Goal: Transaction & Acquisition: Purchase product/service

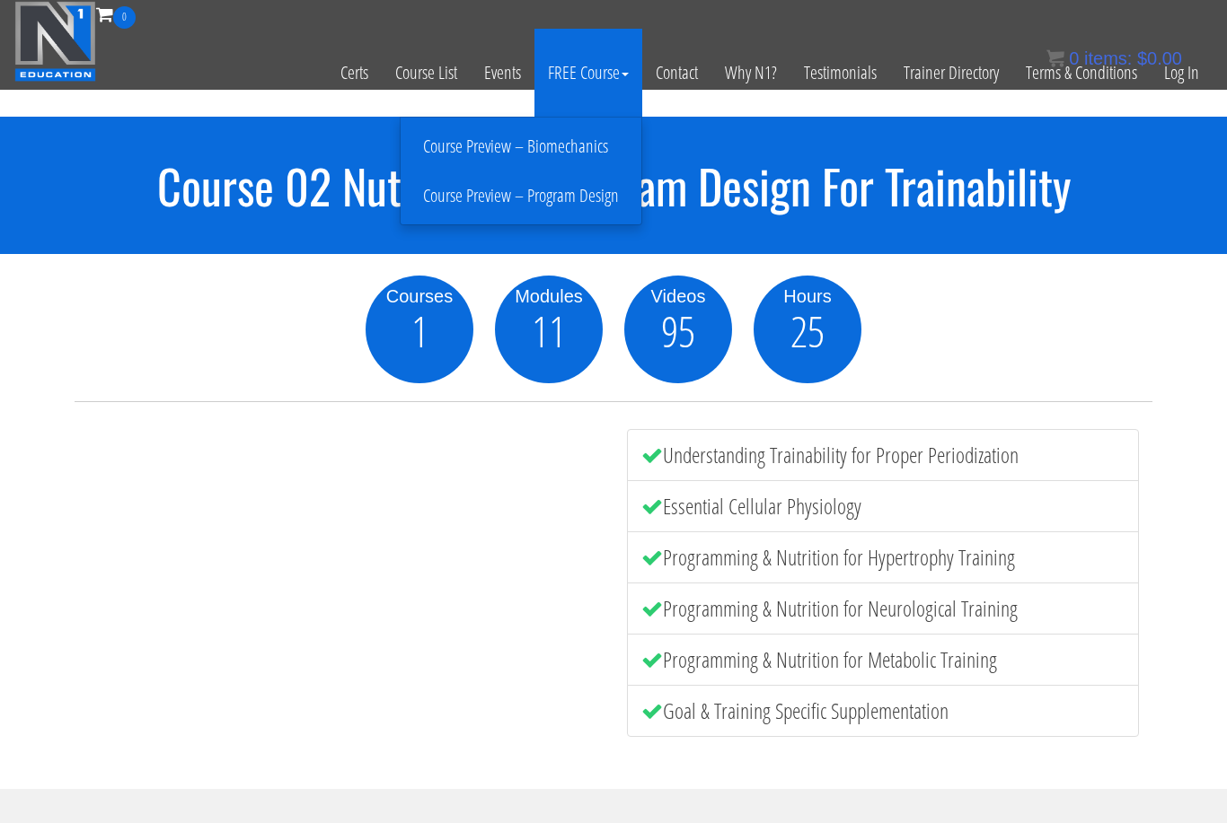
click at [590, 204] on link "Course Preview – Program Design" at bounding box center [521, 195] width 232 height 31
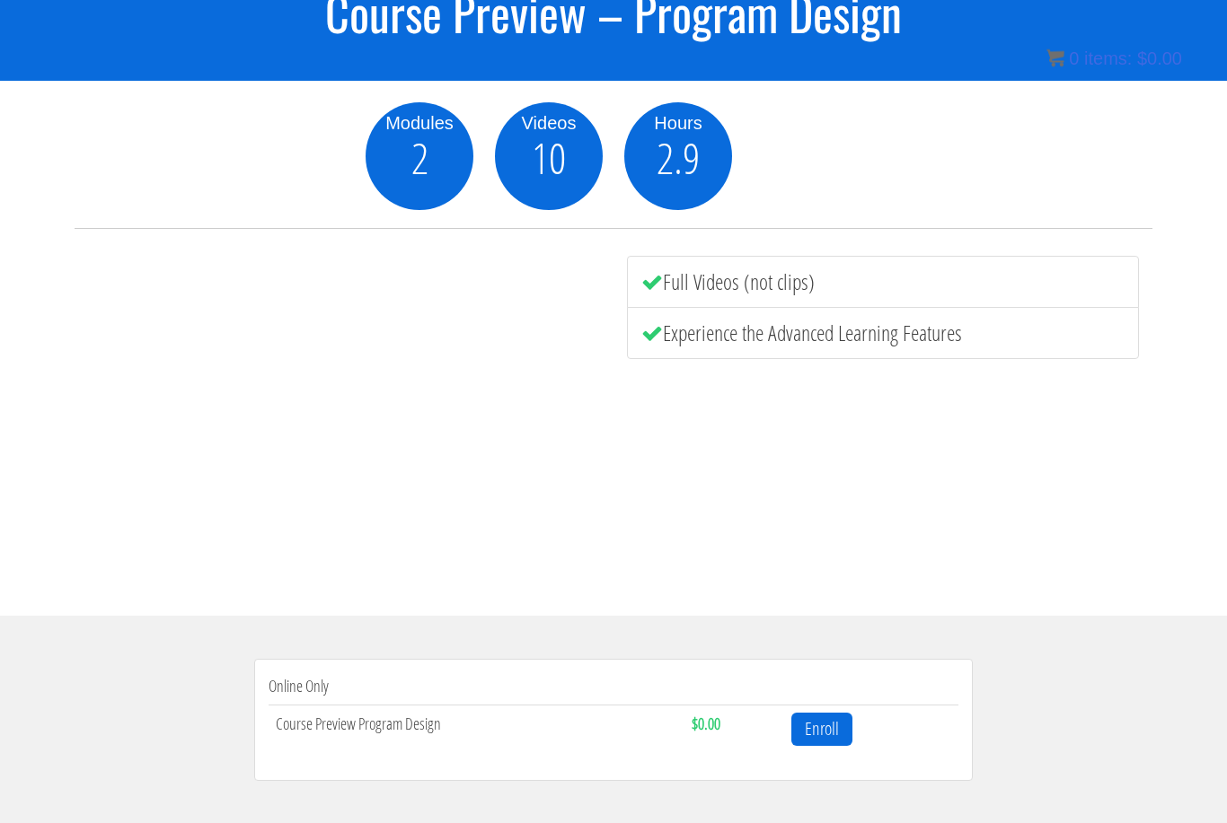
scroll to position [172, 0]
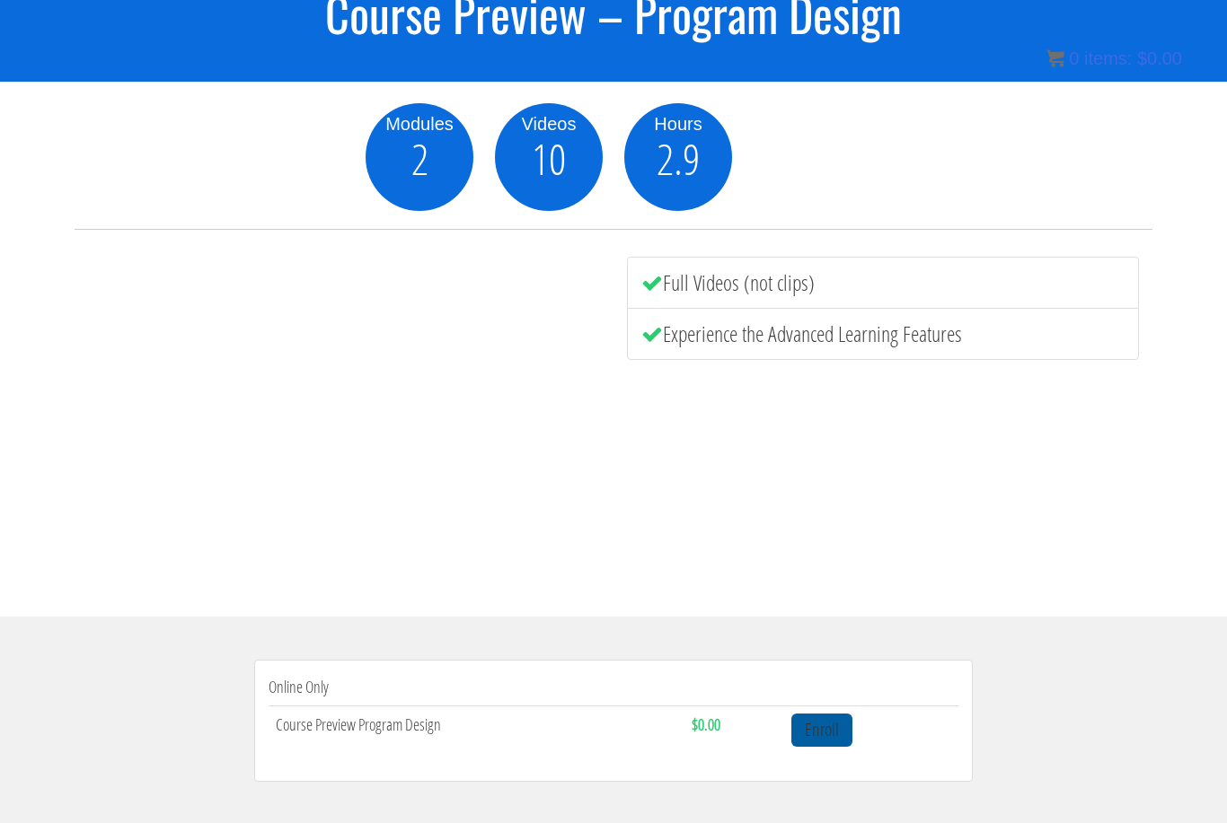
click at [827, 728] on link "Enroll" at bounding box center [821, 730] width 61 height 33
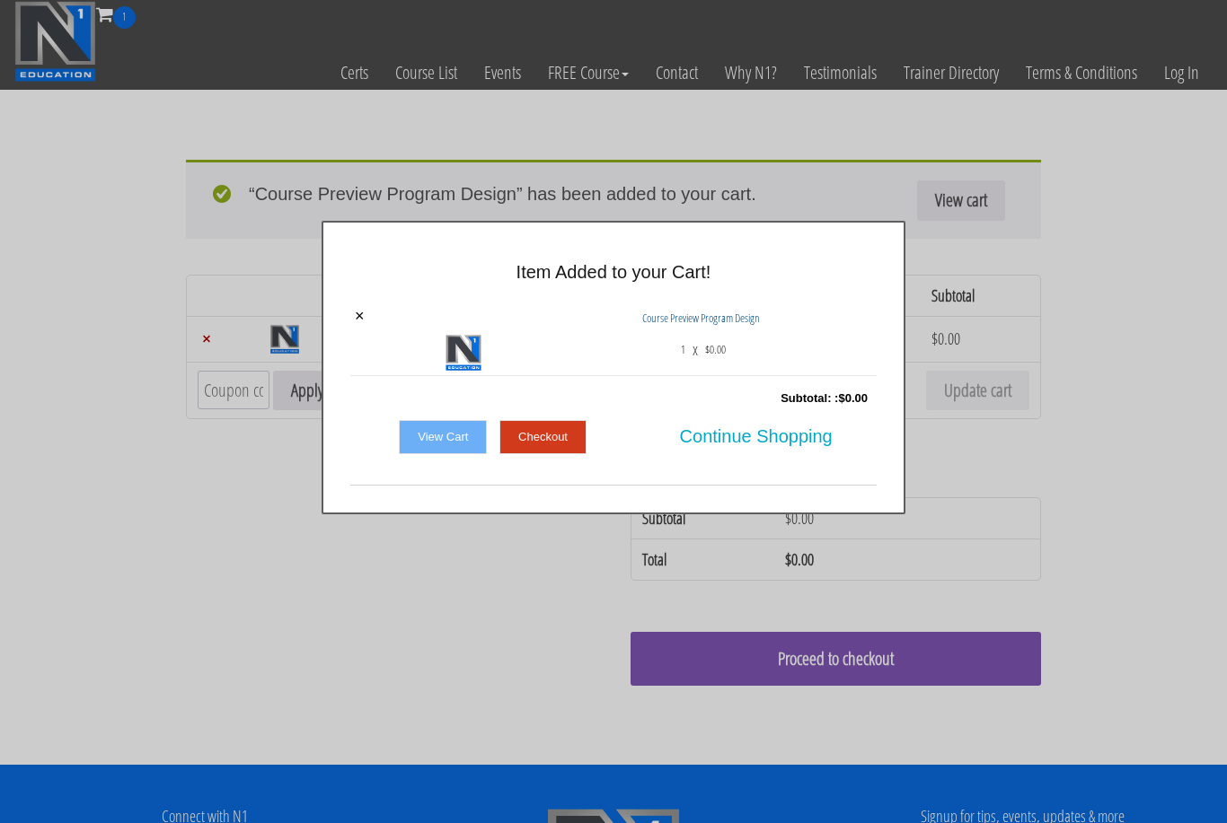
click at [549, 437] on link "Checkout" at bounding box center [542, 437] width 87 height 34
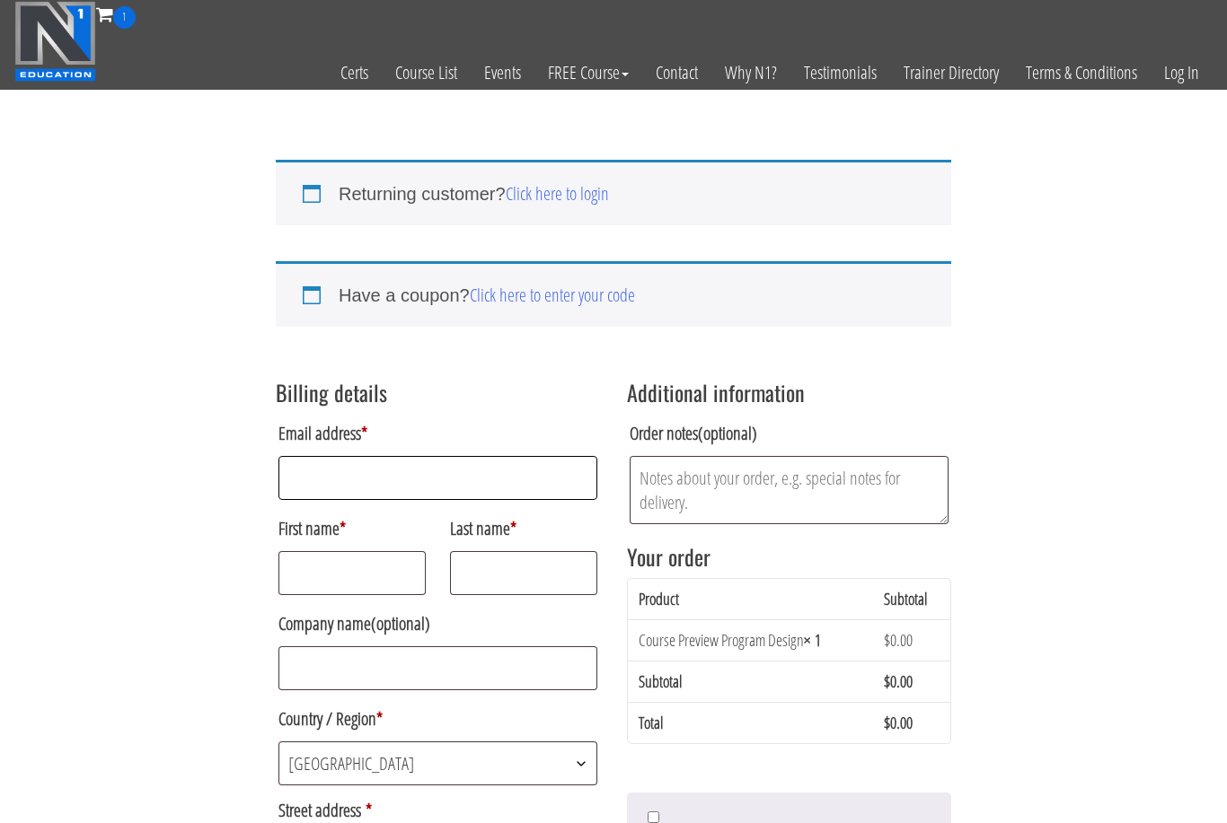
click at [504, 485] on input "Email address *" at bounding box center [437, 478] width 319 height 44
type input "missy26@liv.ca"
click at [394, 570] on input "First name *" at bounding box center [351, 573] width 147 height 44
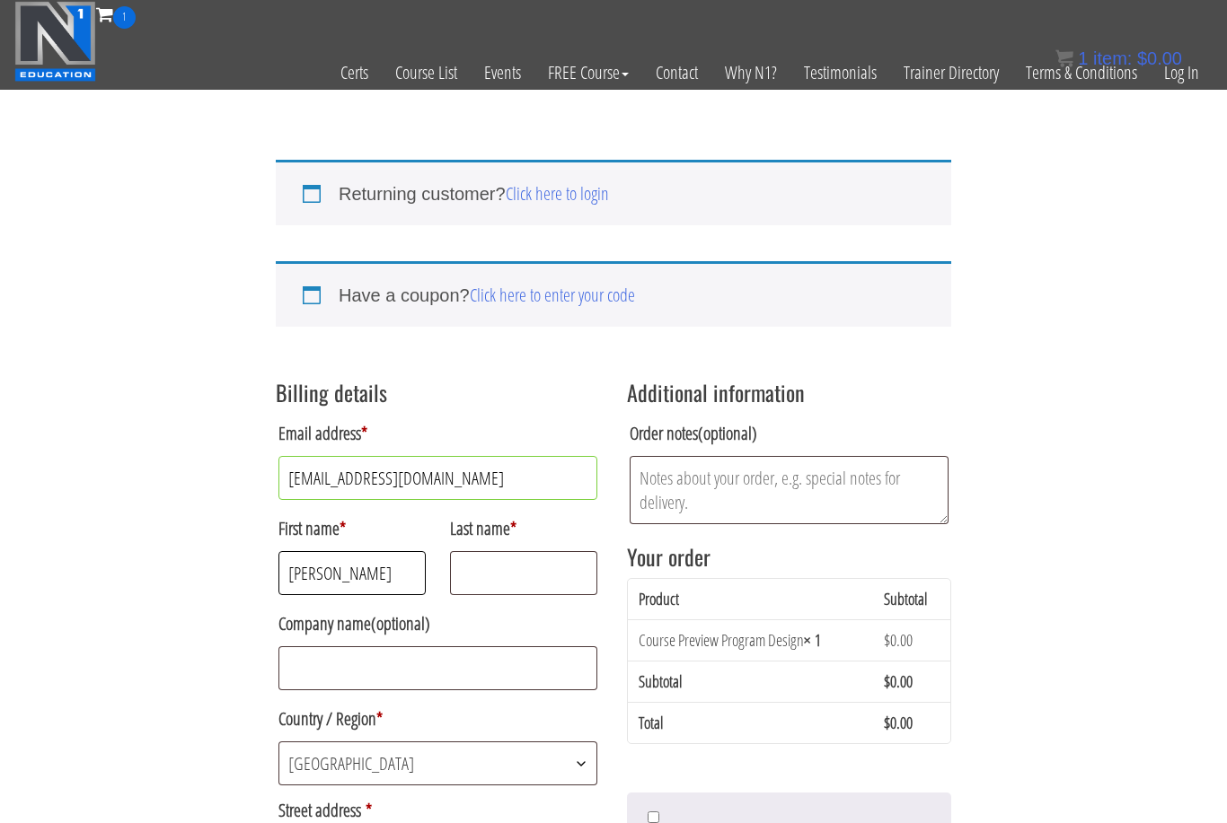
type input "Michelle"
click at [539, 573] on input "Last name *" at bounding box center [523, 573] width 147 height 44
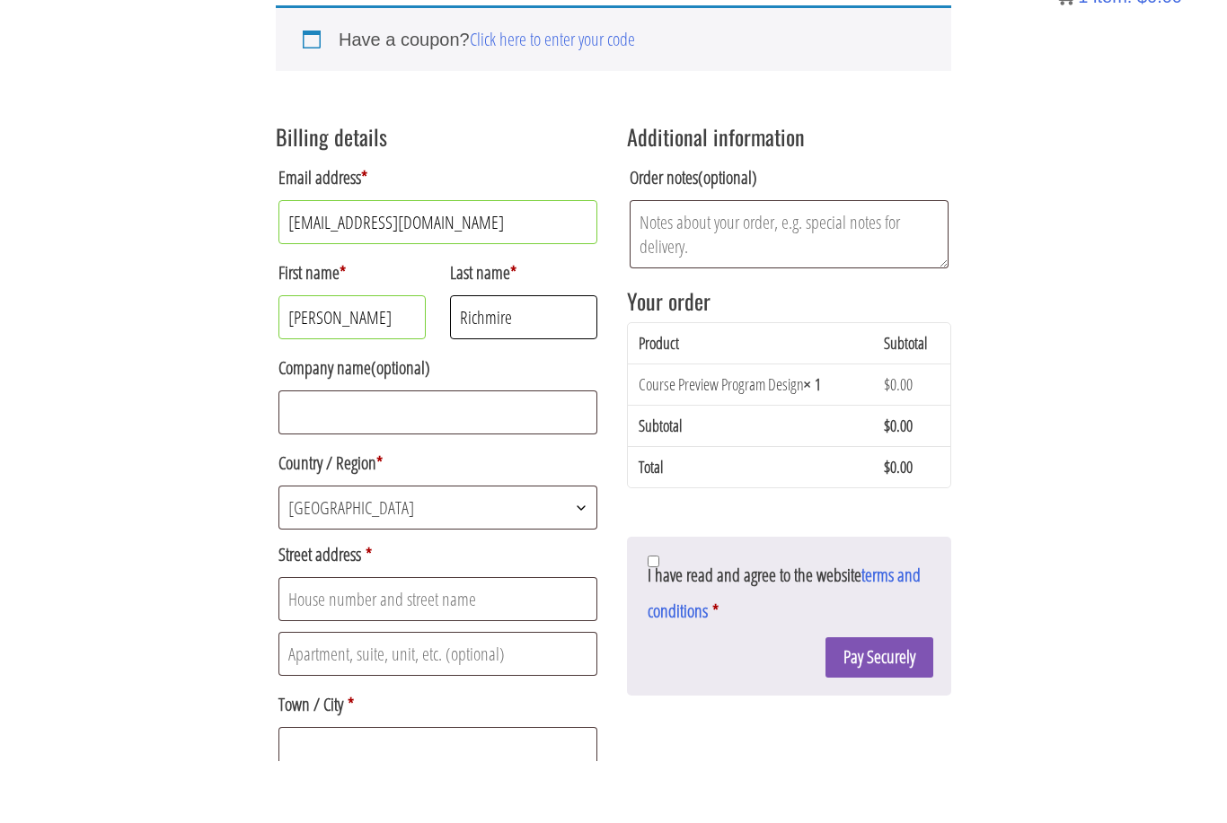
scroll to position [206, 0]
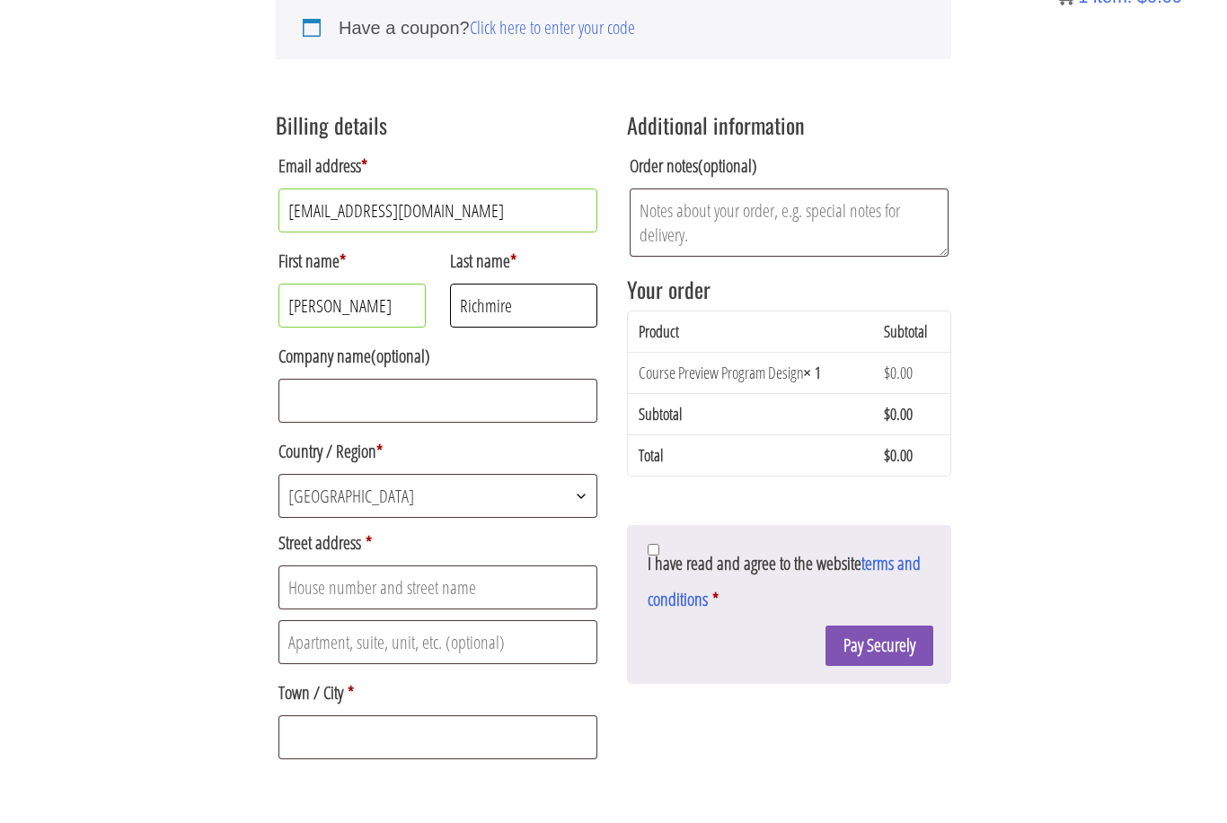
type input "Richmire"
click at [482, 537] on span "Canada" at bounding box center [437, 558] width 317 height 42
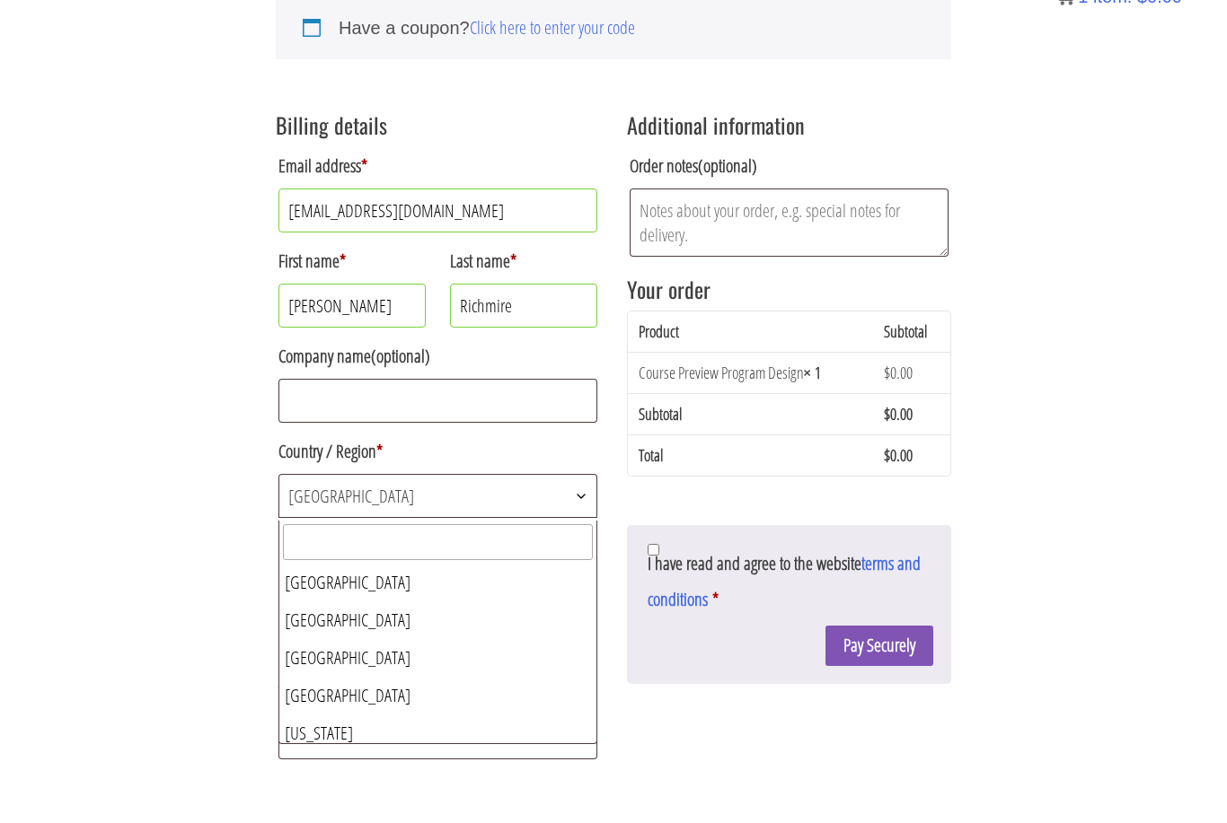
scroll to position [1433, 0]
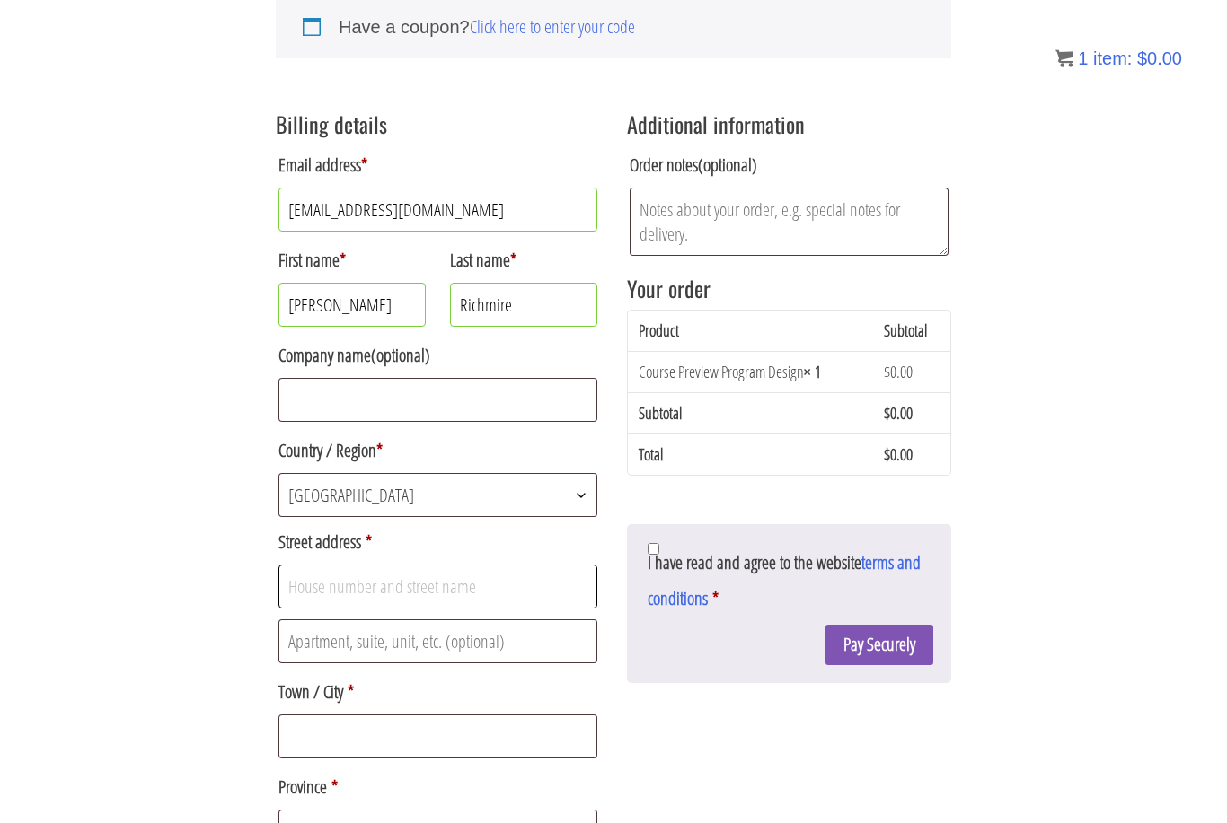
click at [423, 597] on input "Street address *" at bounding box center [437, 587] width 319 height 44
type input "220 chemin klock"
click at [433, 748] on input "Town / City *" at bounding box center [437, 738] width 319 height 44
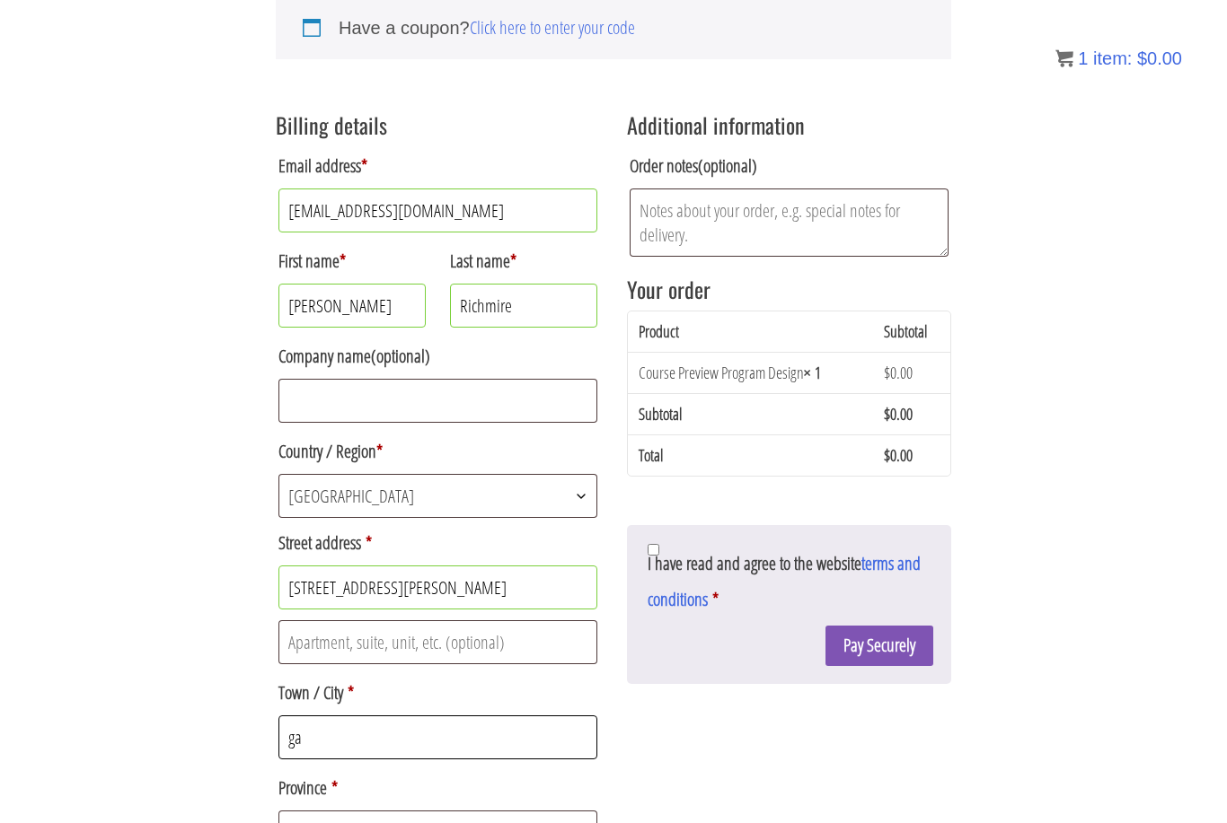
type input "g"
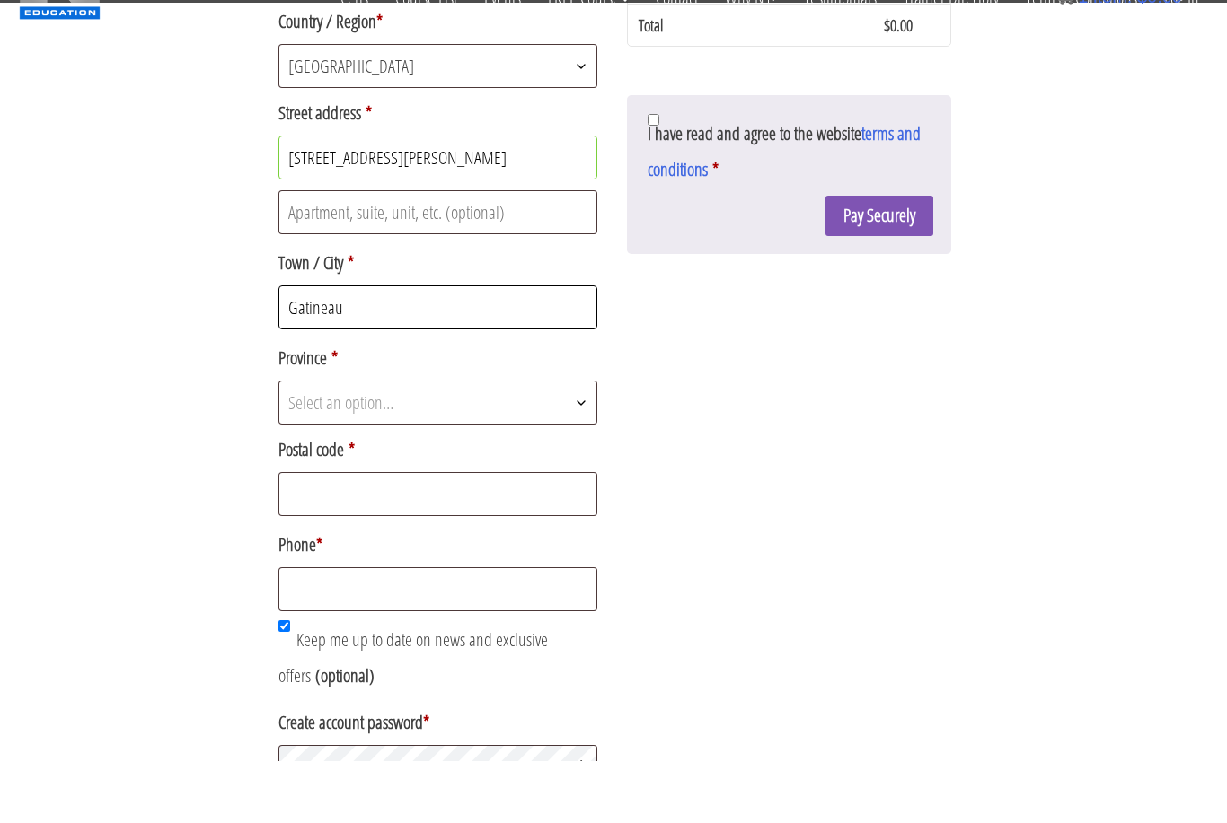
scroll to position [528, 0]
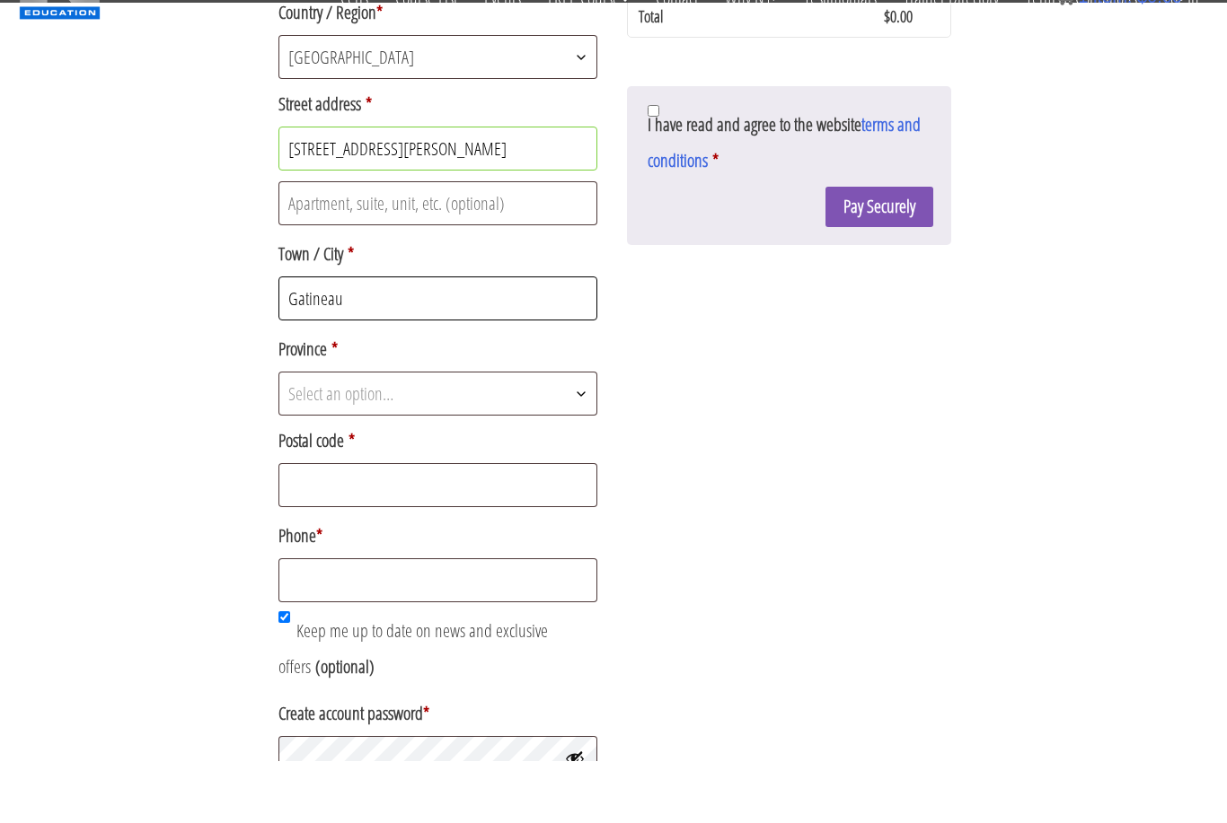
type input "Gatineau"
click at [445, 435] on span "Select an option…" at bounding box center [437, 456] width 317 height 42
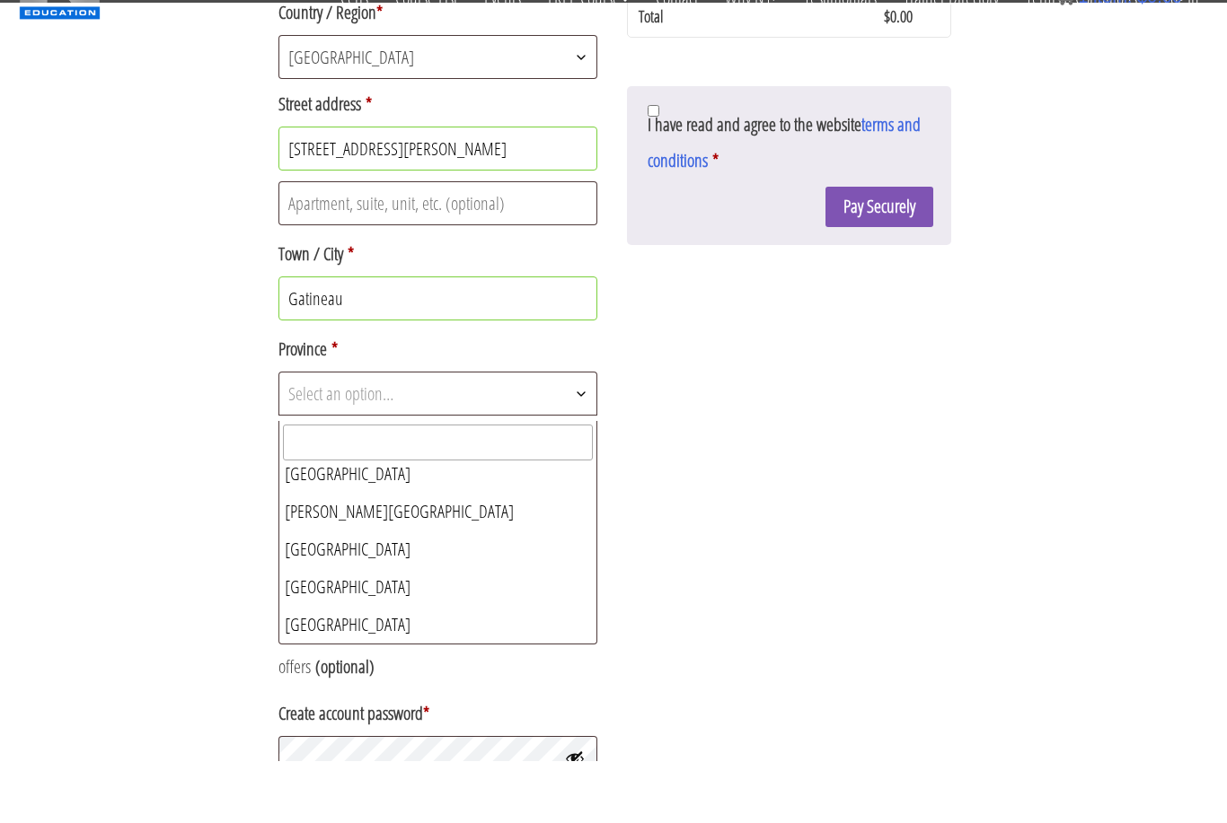
scroll to position [311, 0]
select select "QC"
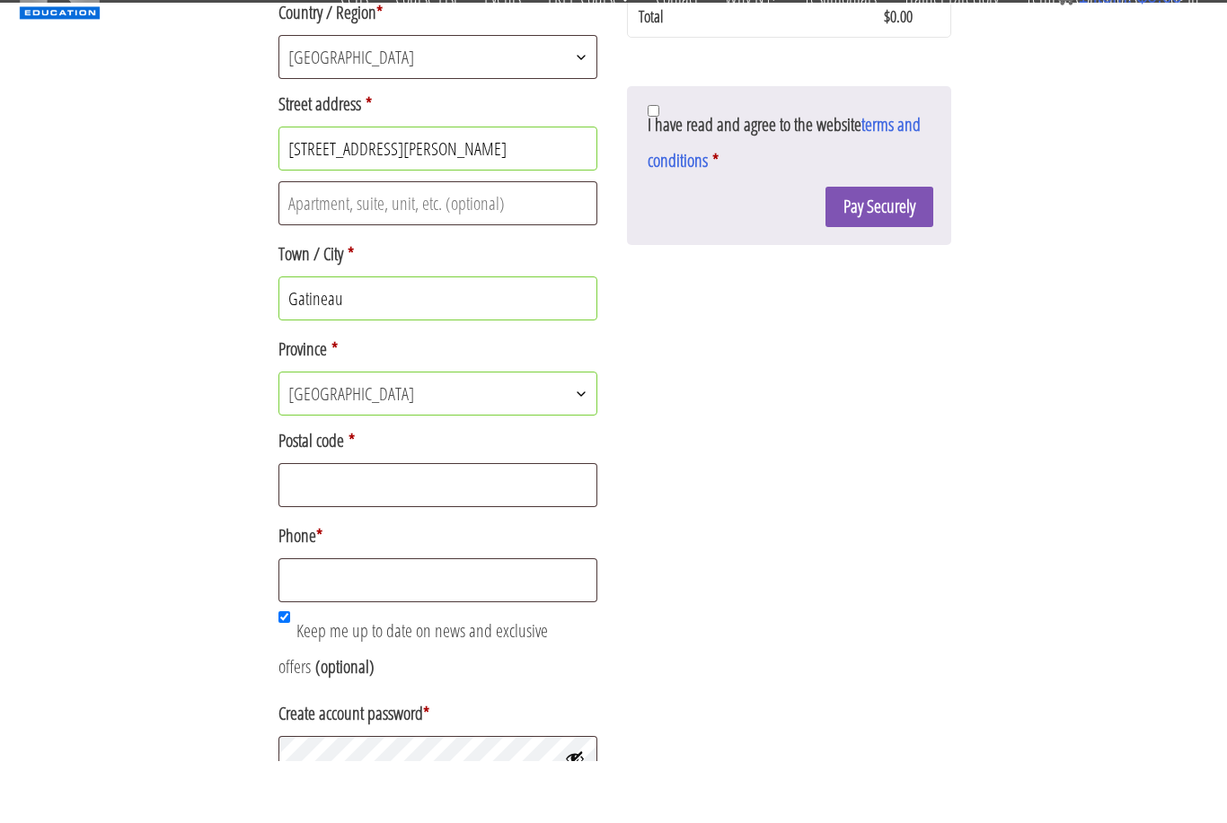
scroll to position [590, 0]
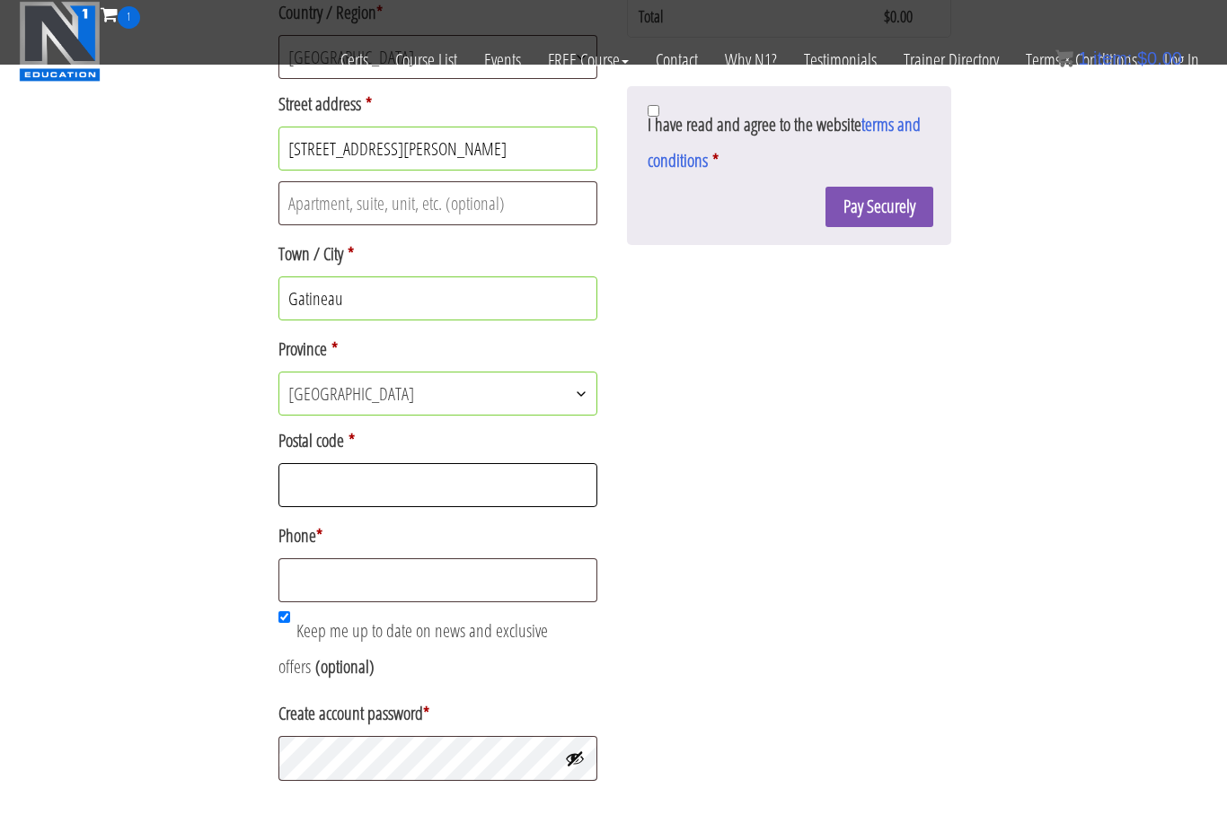
click at [439, 498] on input "Postal code *" at bounding box center [437, 485] width 319 height 44
type input "J9J 1N5"
click at [399, 588] on input "Phone *" at bounding box center [437, 581] width 319 height 44
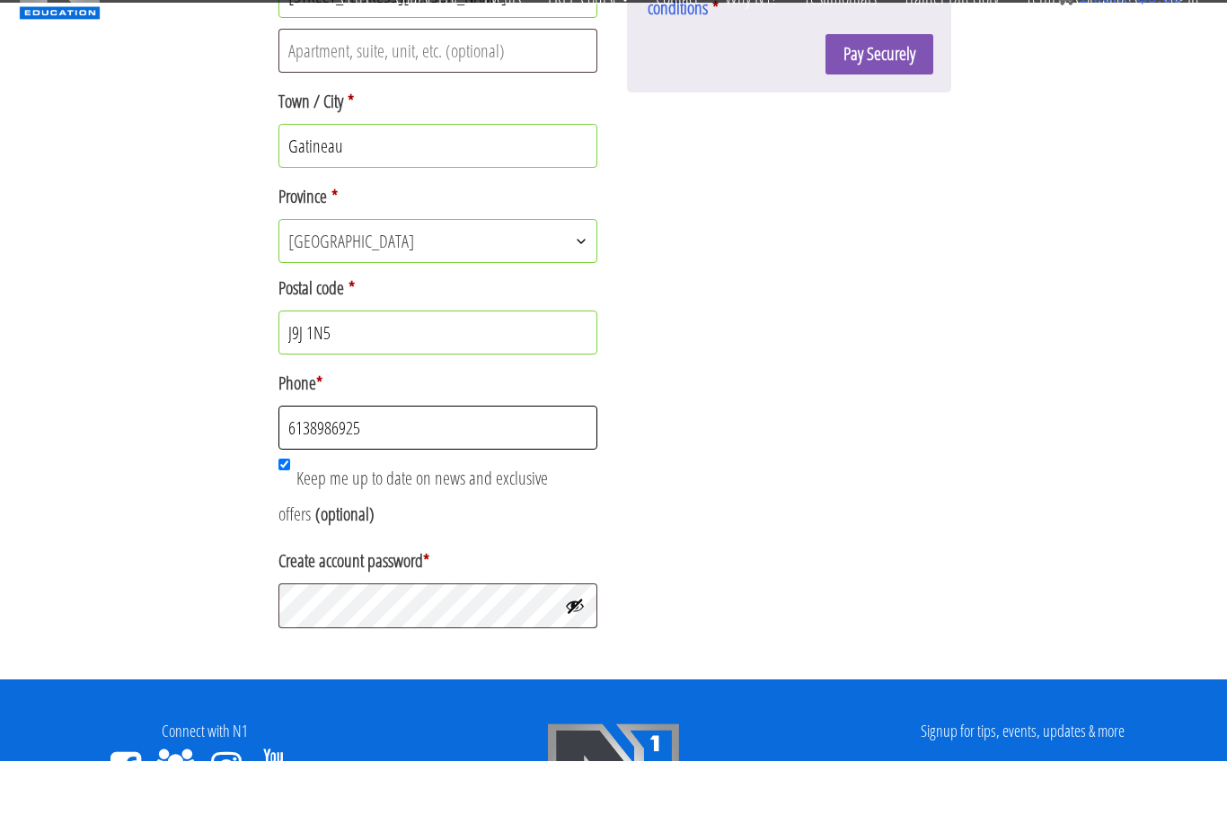
scroll to position [797, 0]
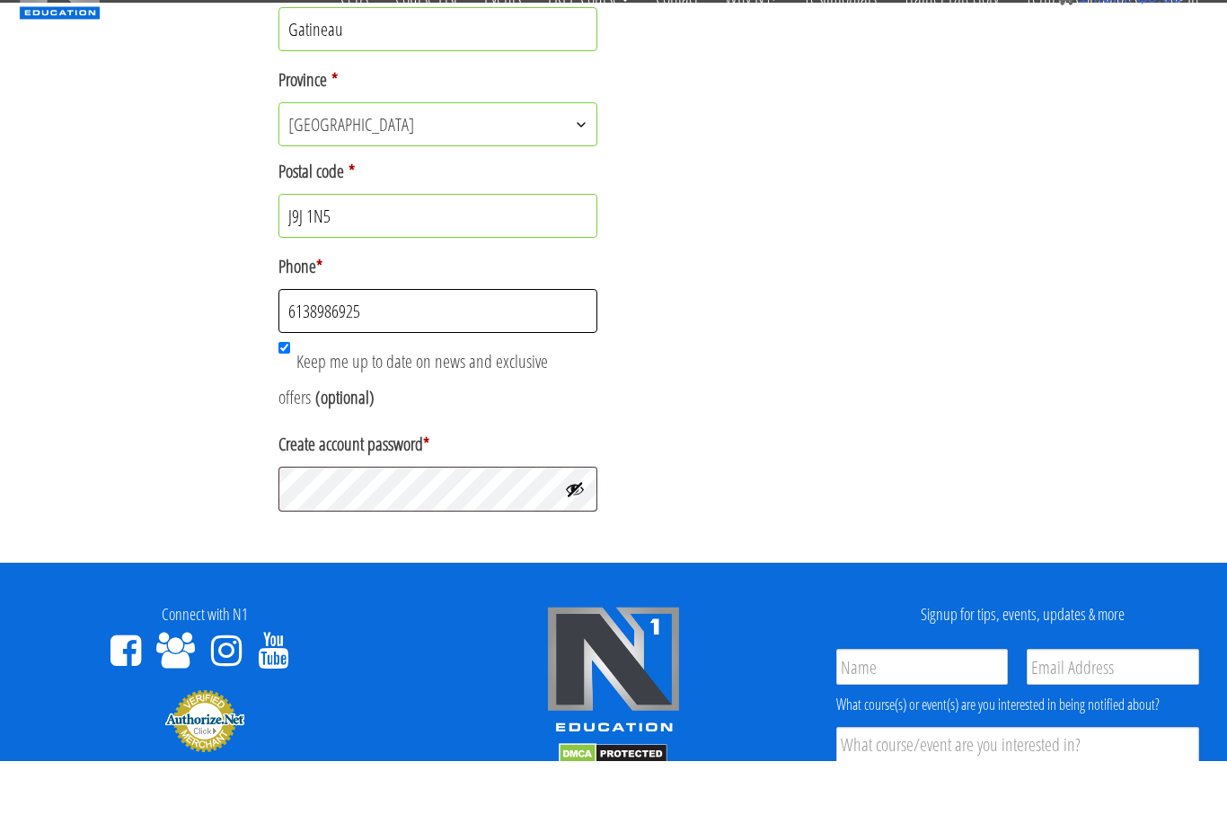
type input "6138986925"
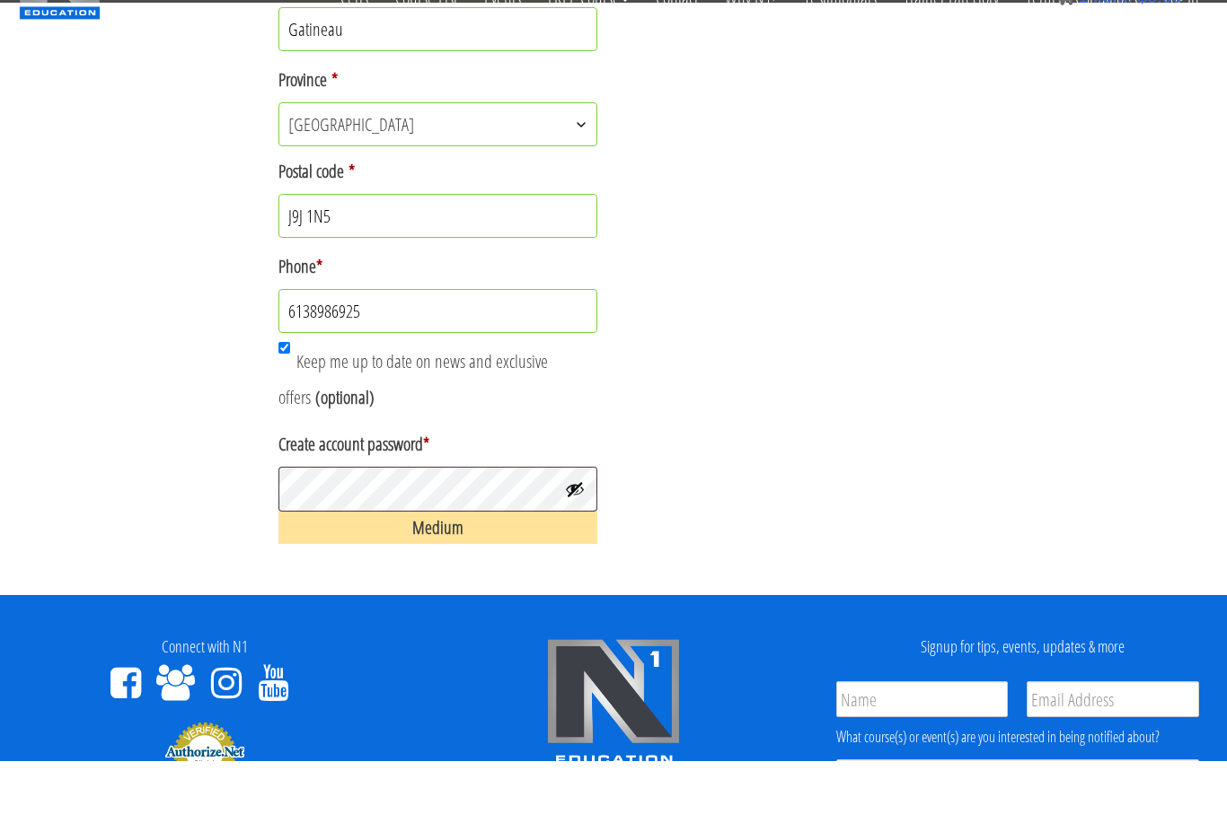
click at [837, 440] on div "Billing details Email address * missy26@liv.ca First name * Michelle Last name …" at bounding box center [613, 32] width 675 height 1166
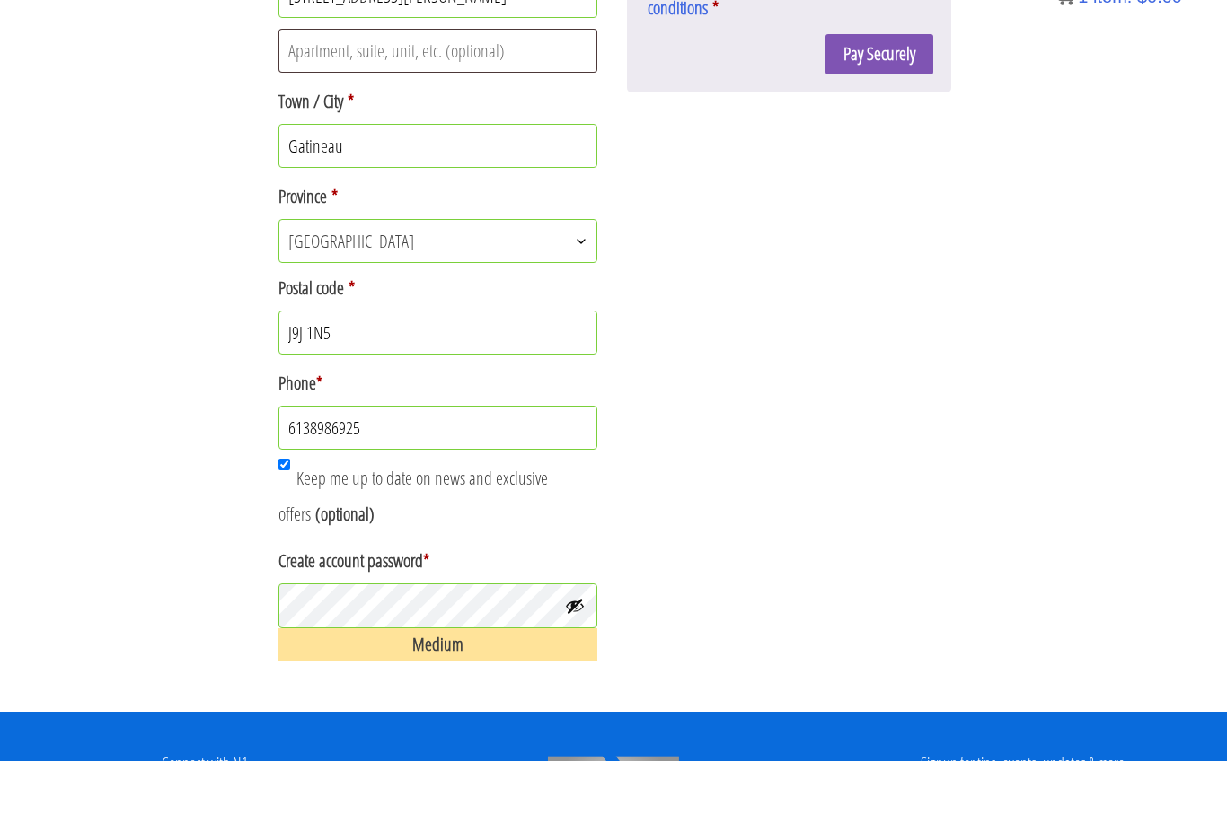
scroll to position [297, 0]
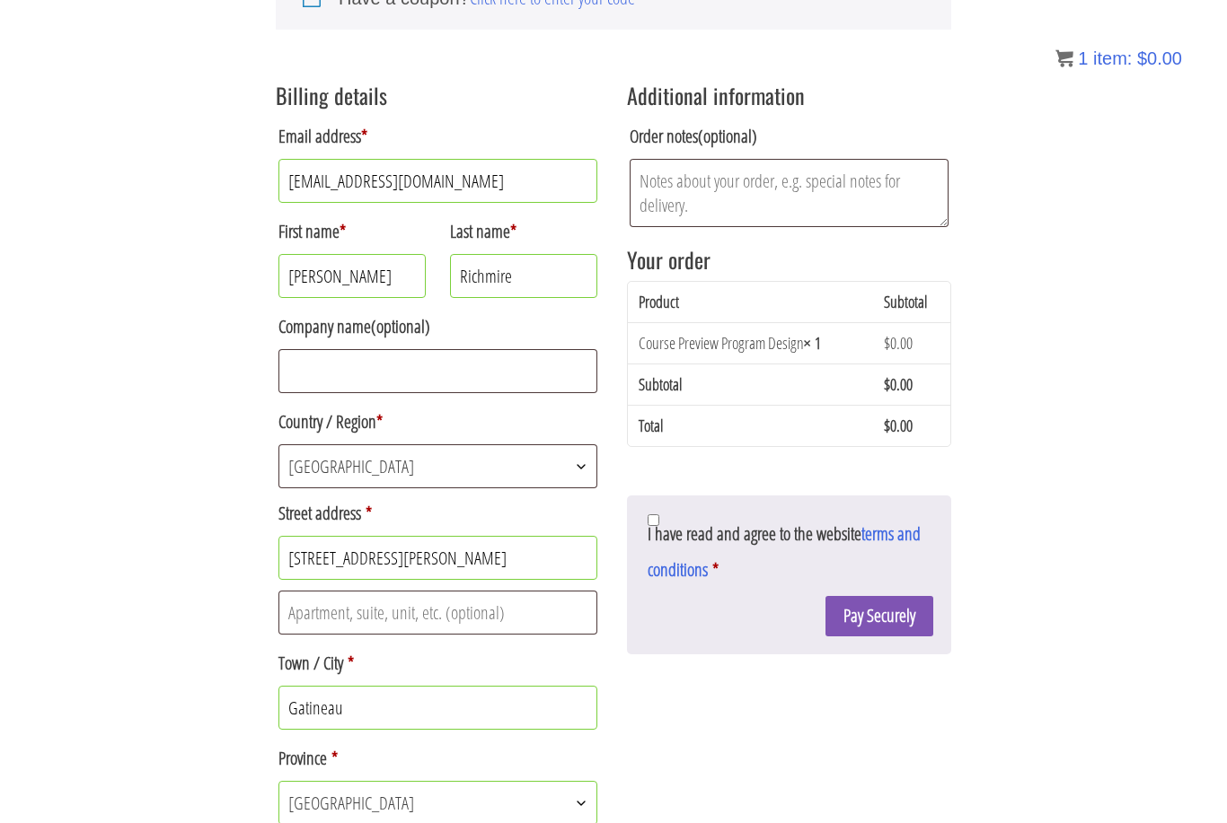
click at [655, 525] on input "I have read and agree to the website terms and conditions *" at bounding box center [653, 521] width 12 height 12
checkbox input "true"
click at [892, 625] on button "Pay Securely" at bounding box center [879, 616] width 108 height 40
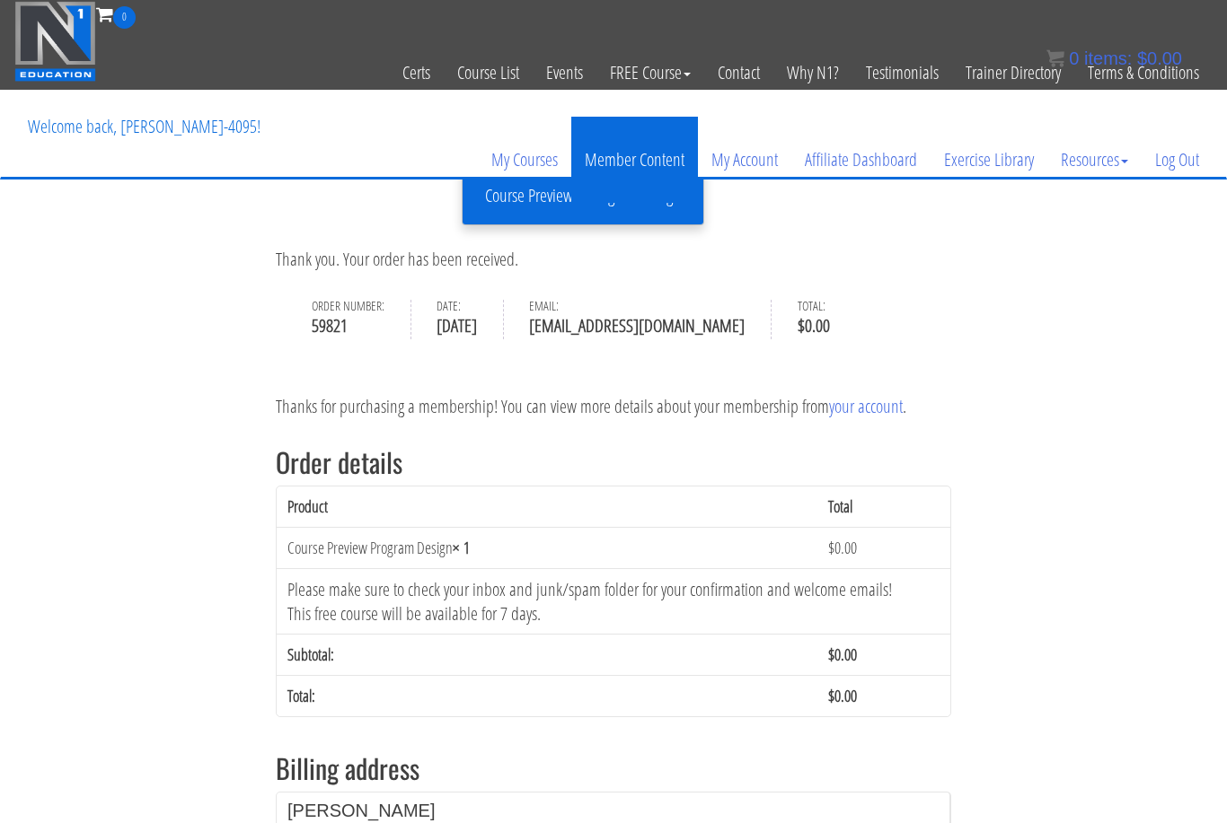
click at [608, 196] on link "Member Content" at bounding box center [634, 160] width 127 height 86
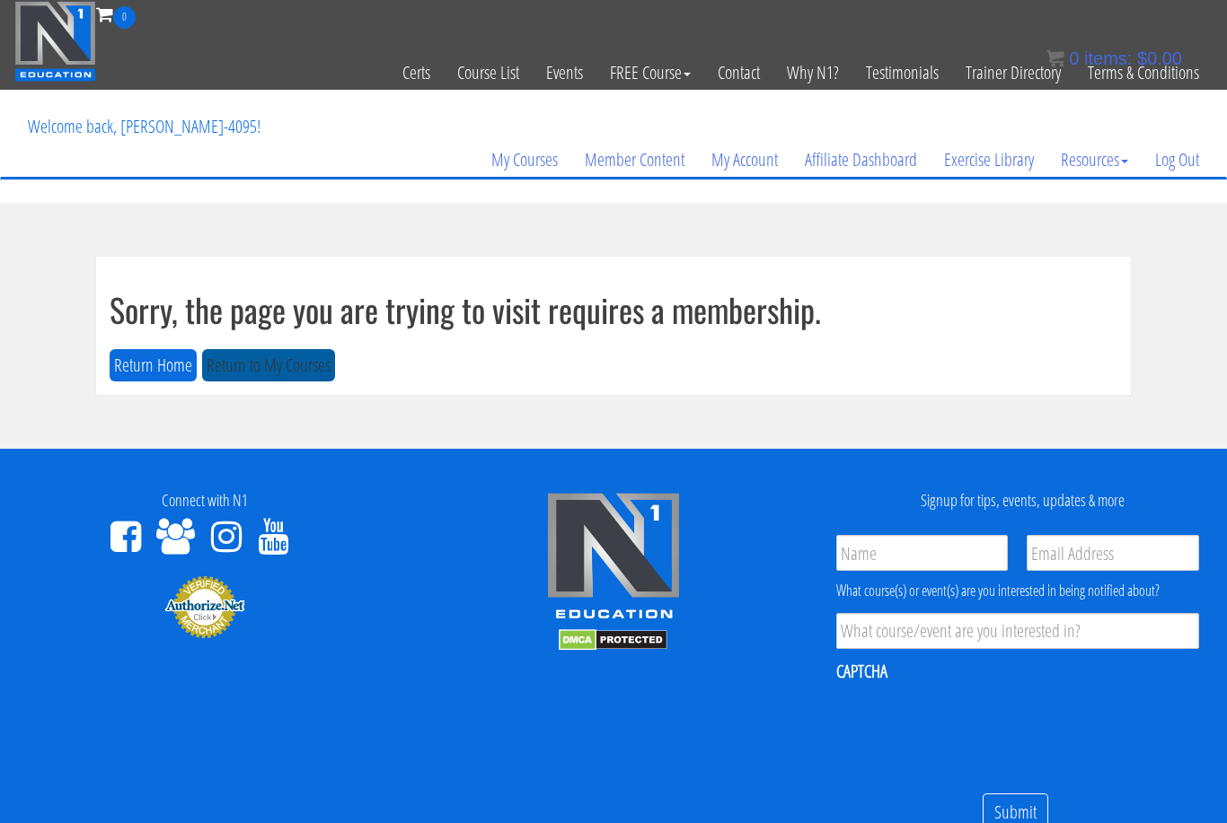
click at [269, 358] on button "Return to My Courses" at bounding box center [268, 365] width 133 height 33
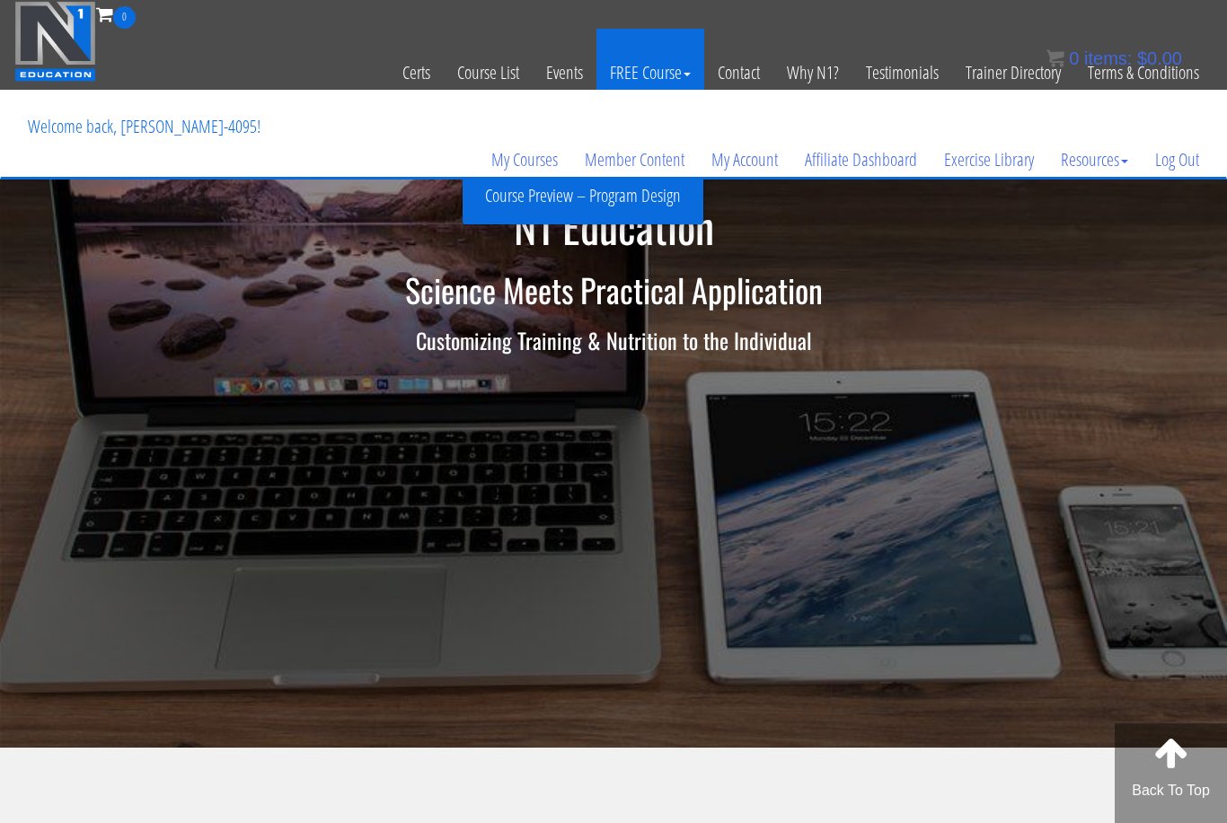
click at [612, 204] on link "Course Preview – Program Design" at bounding box center [583, 195] width 232 height 31
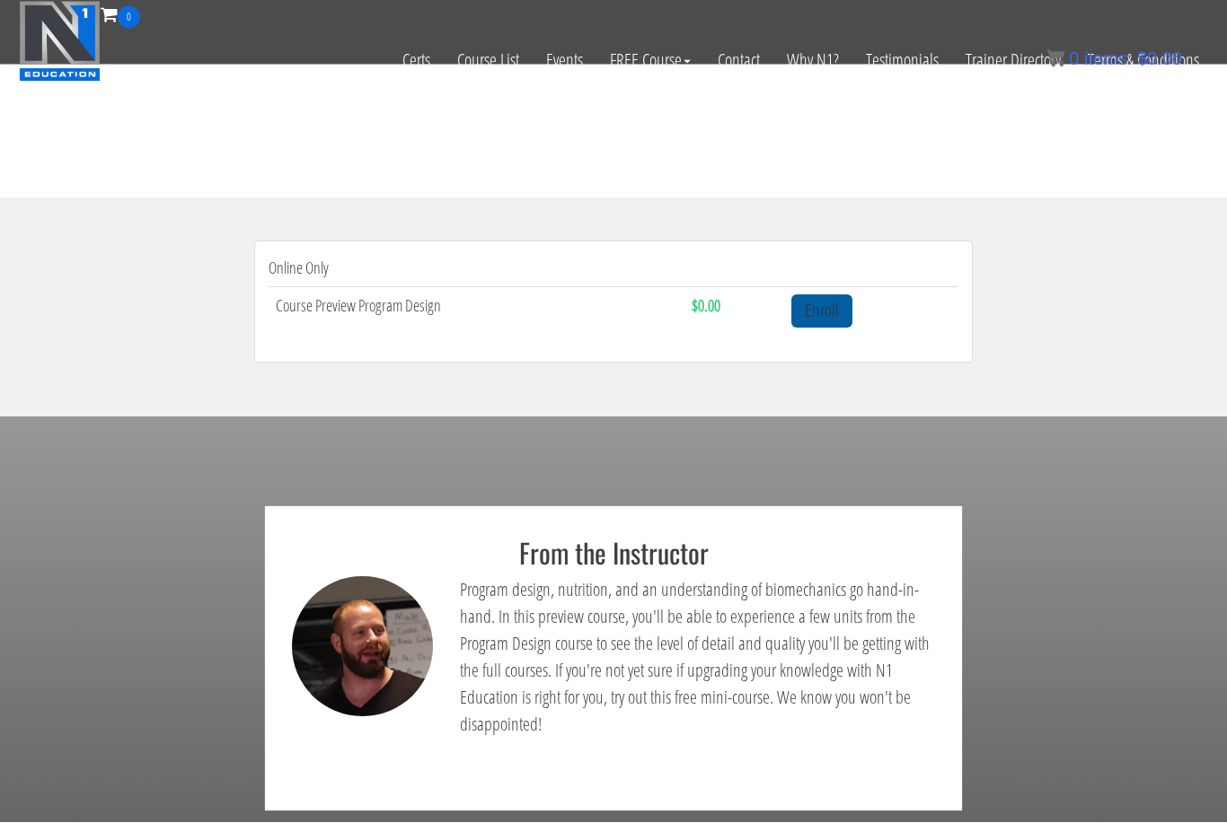
scroll to position [565, 0]
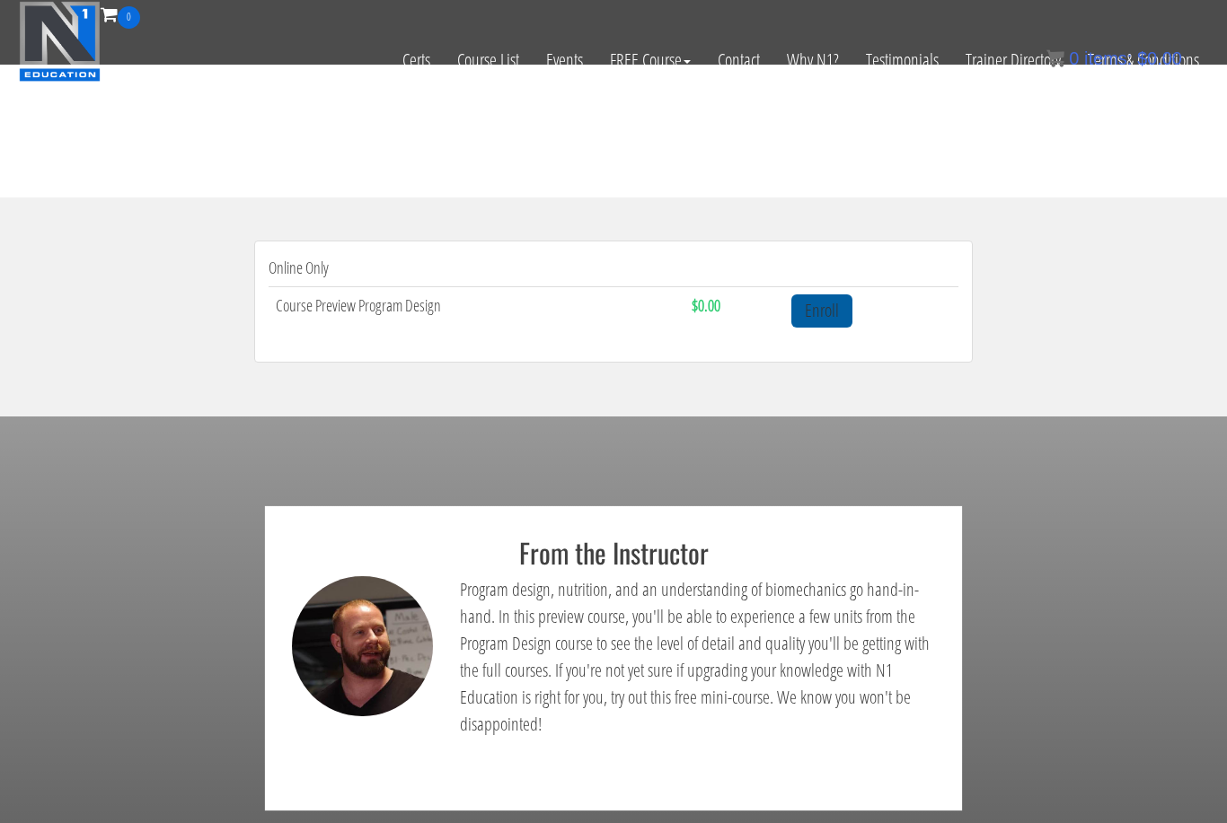
click at [817, 304] on link "Enroll" at bounding box center [821, 311] width 61 height 33
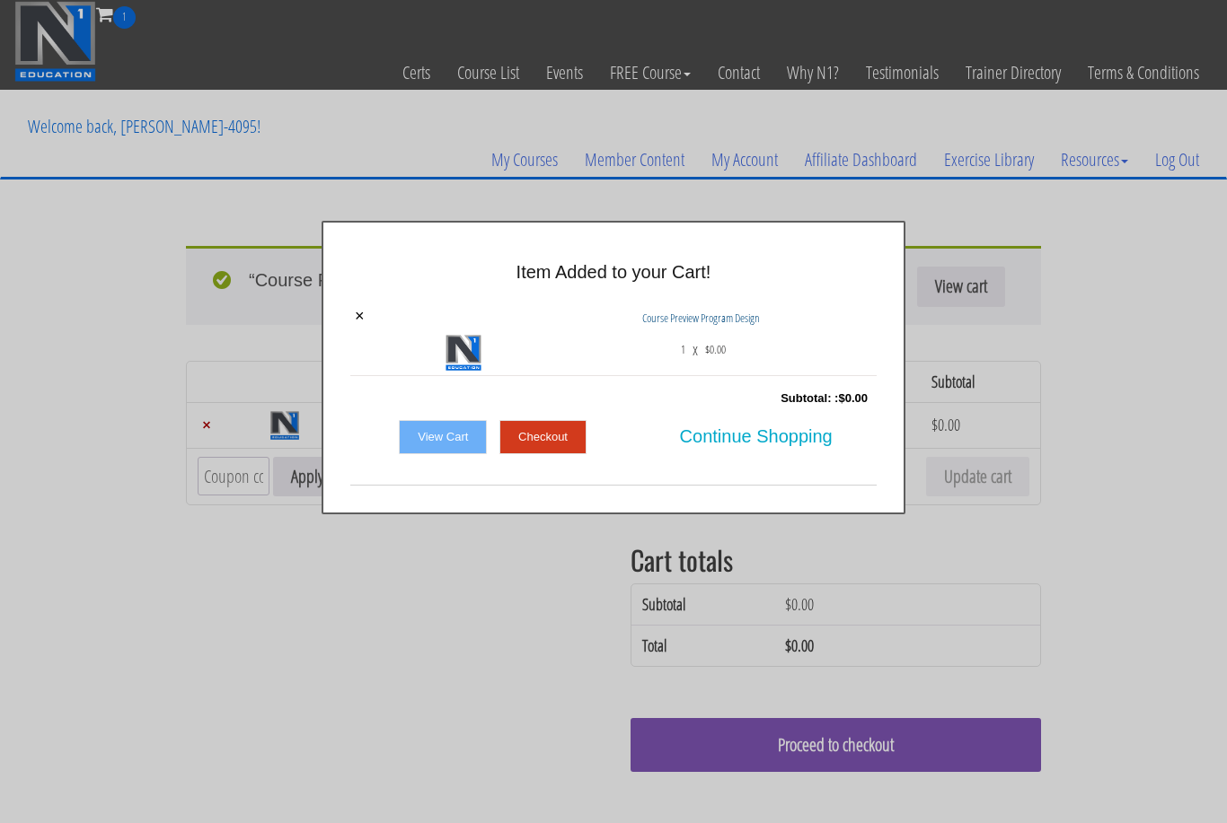
click at [551, 435] on link "Checkout" at bounding box center [542, 437] width 87 height 34
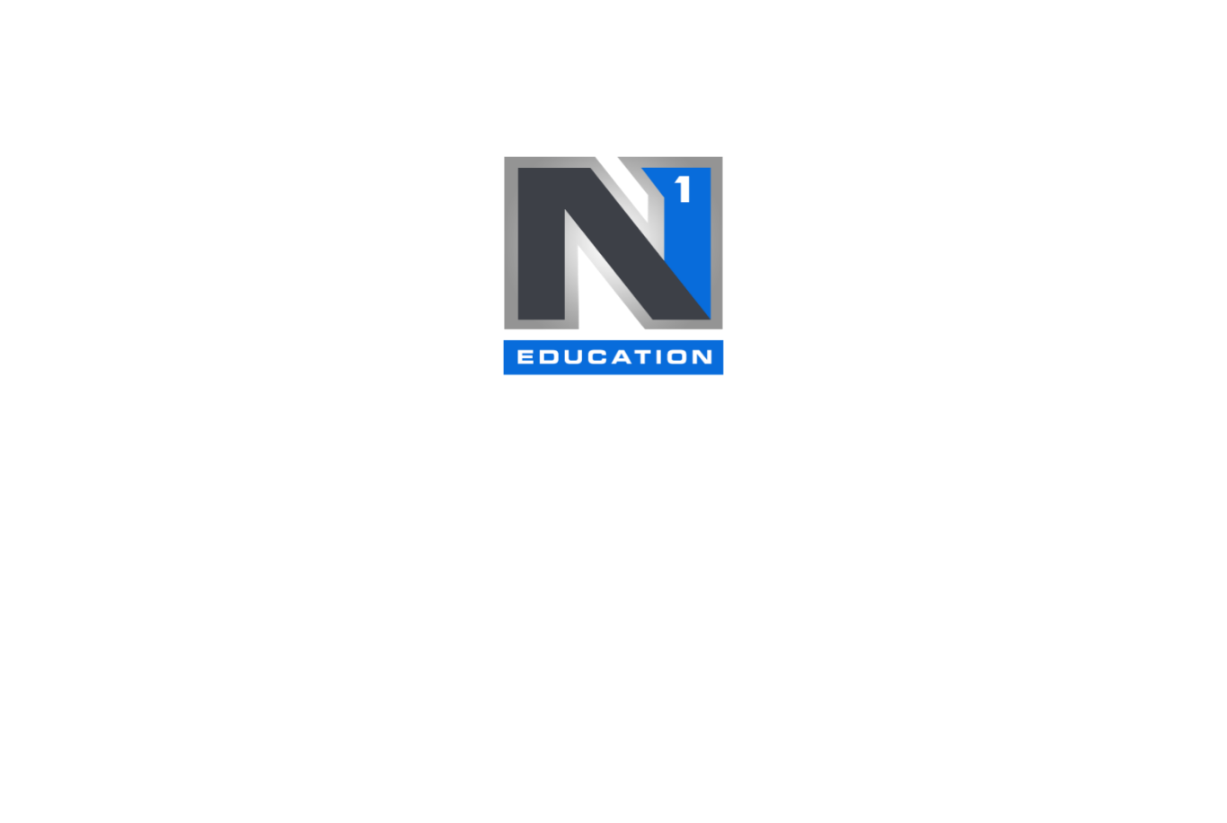
select select "QC"
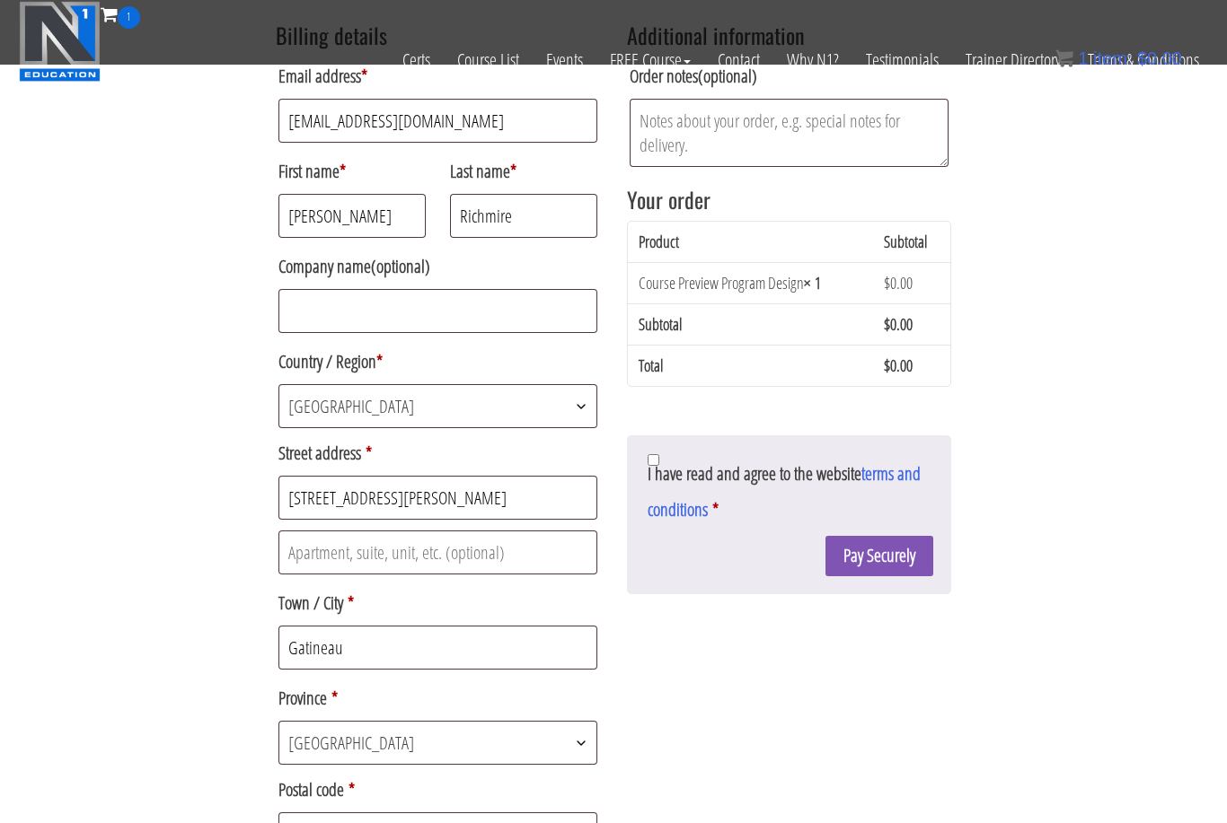
scroll to position [225, 0]
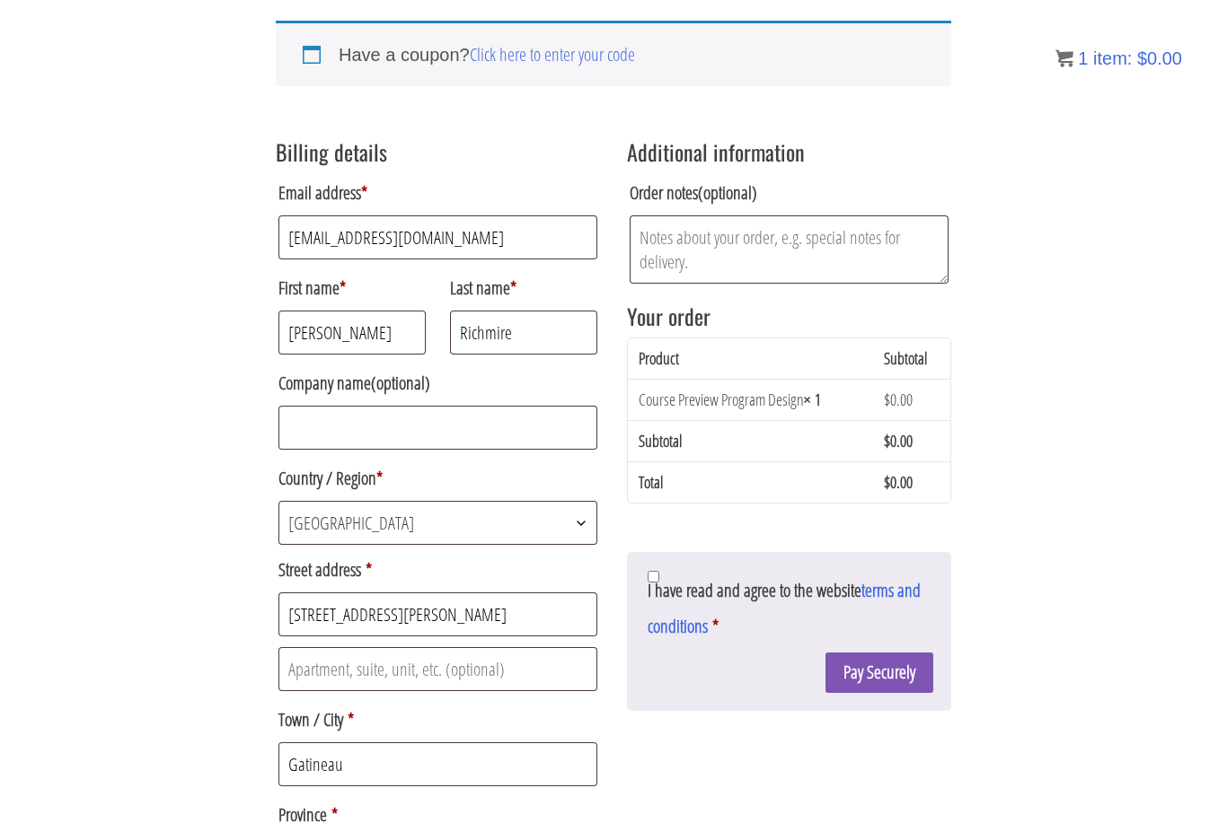
click at [653, 583] on input "I have read and agree to the website terms and conditions *" at bounding box center [653, 577] width 12 height 12
checkbox input "true"
click at [885, 668] on button "Pay Securely" at bounding box center [879, 673] width 108 height 40
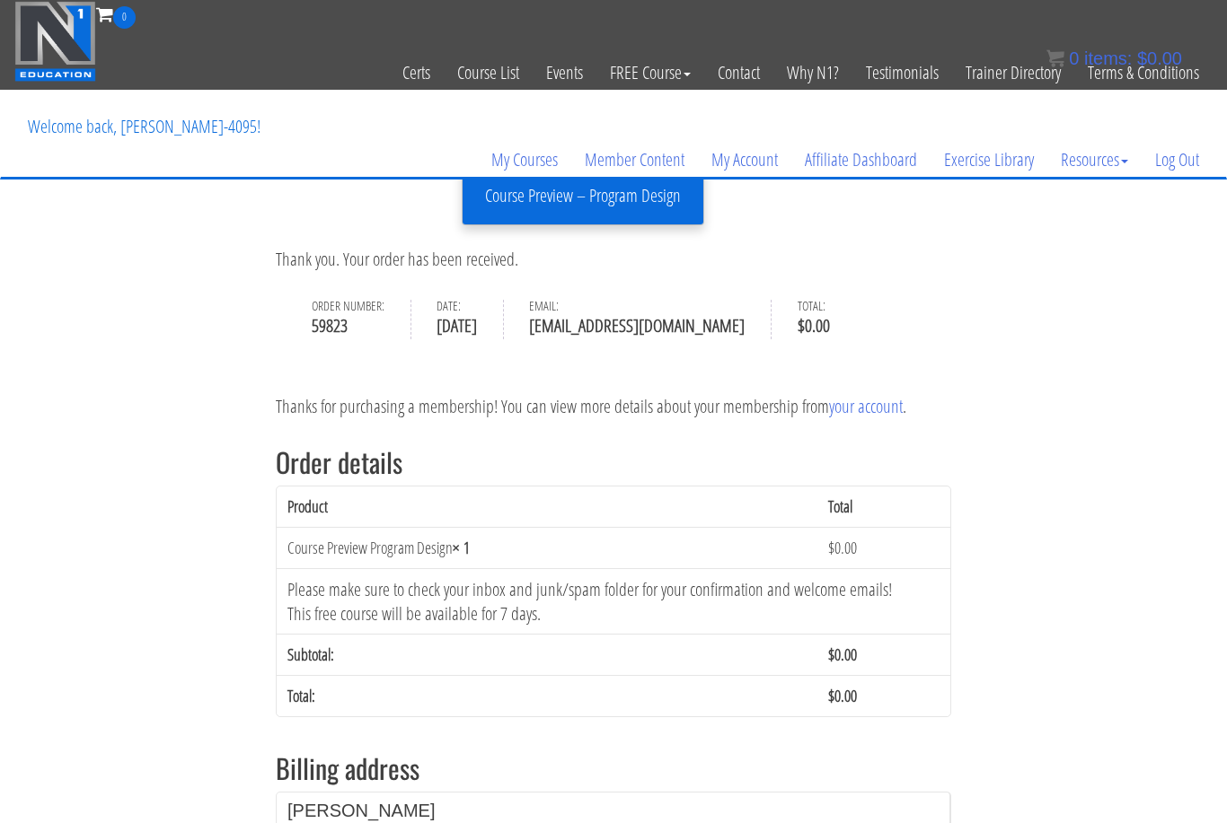
click at [849, 236] on div "Thank you. Your order has been received. Order number: 59823 Date: [DATE] Email…" at bounding box center [613, 634] width 1227 height 863
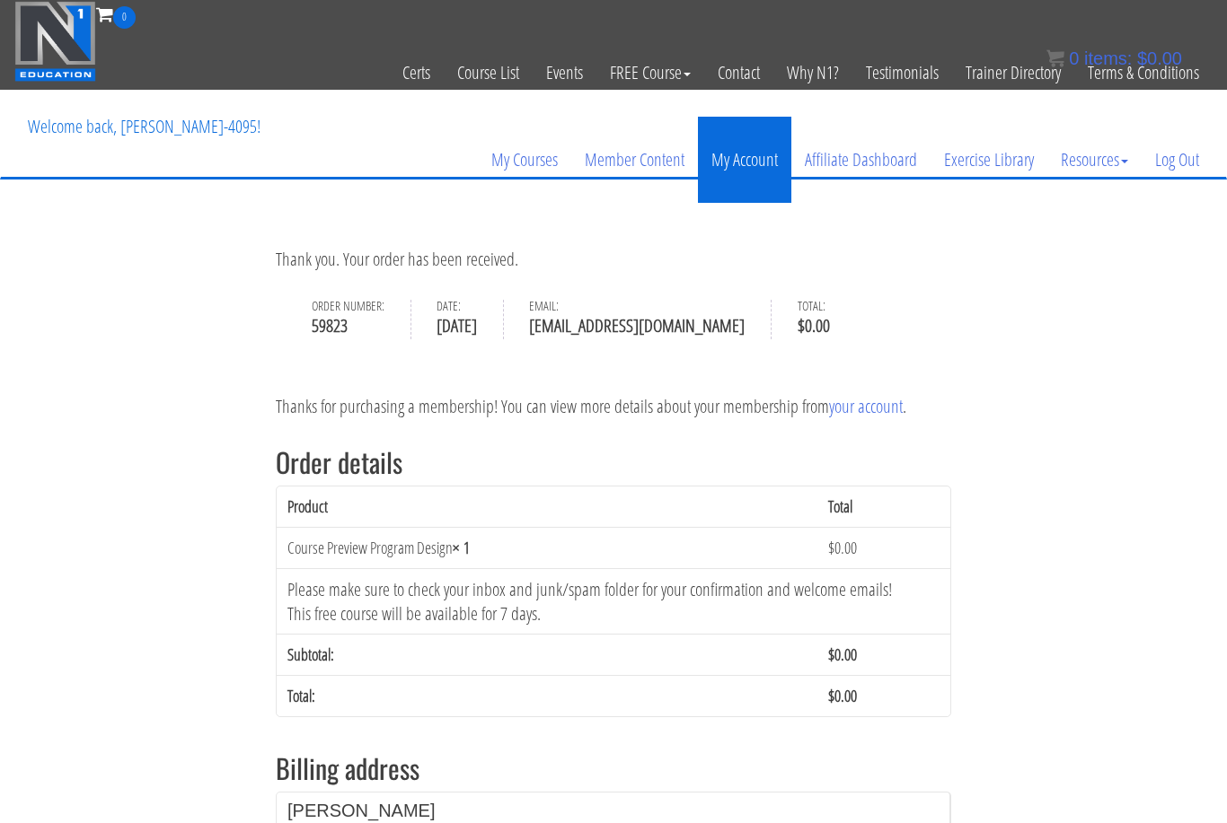
click at [740, 160] on link "My Account" at bounding box center [744, 160] width 93 height 86
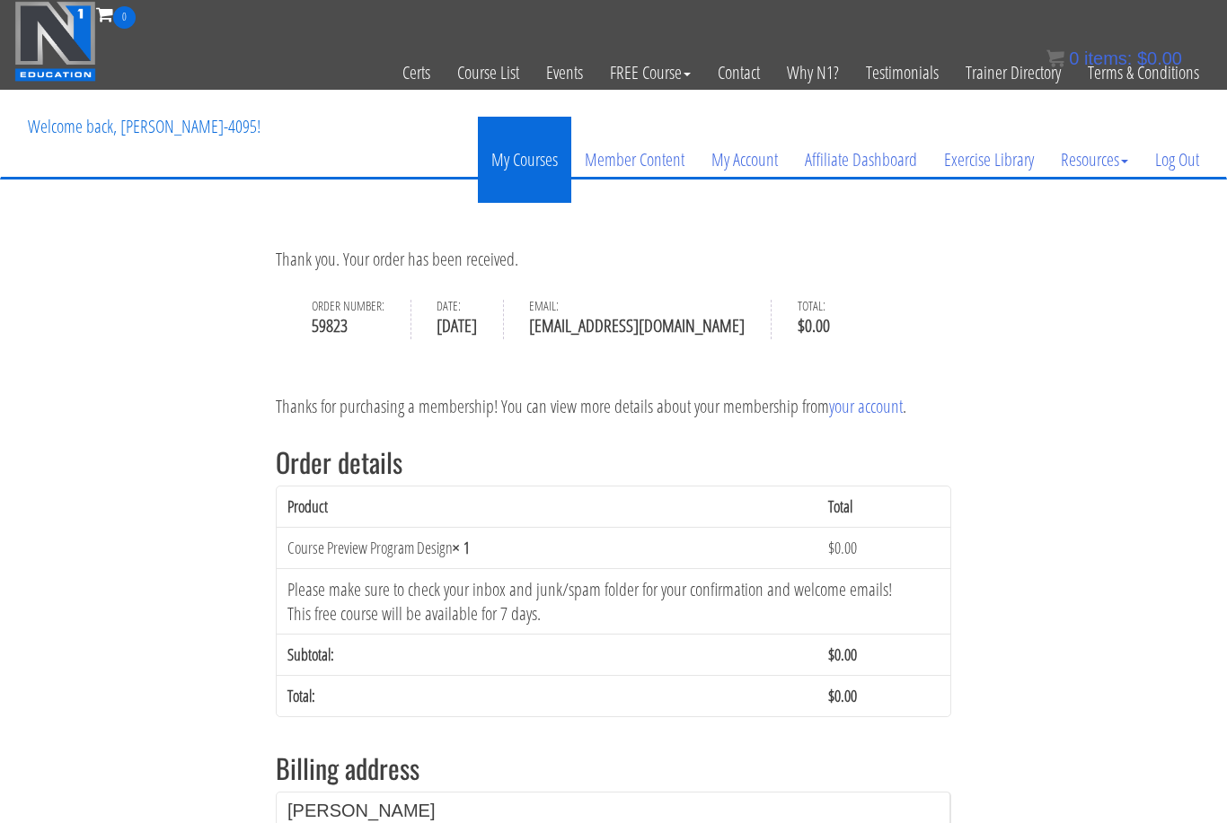
click at [517, 160] on link "My Courses" at bounding box center [524, 160] width 93 height 86
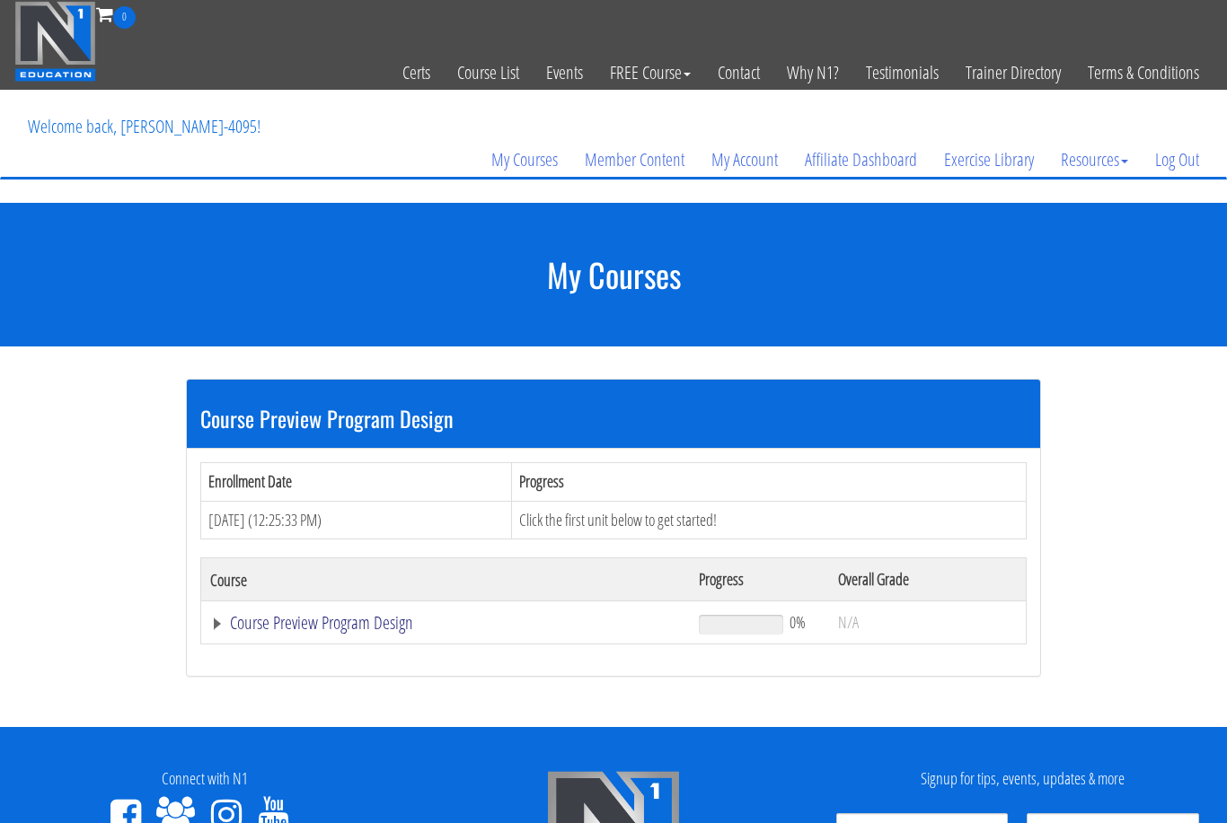
click at [349, 629] on link "Course Preview Program Design" at bounding box center [445, 623] width 471 height 18
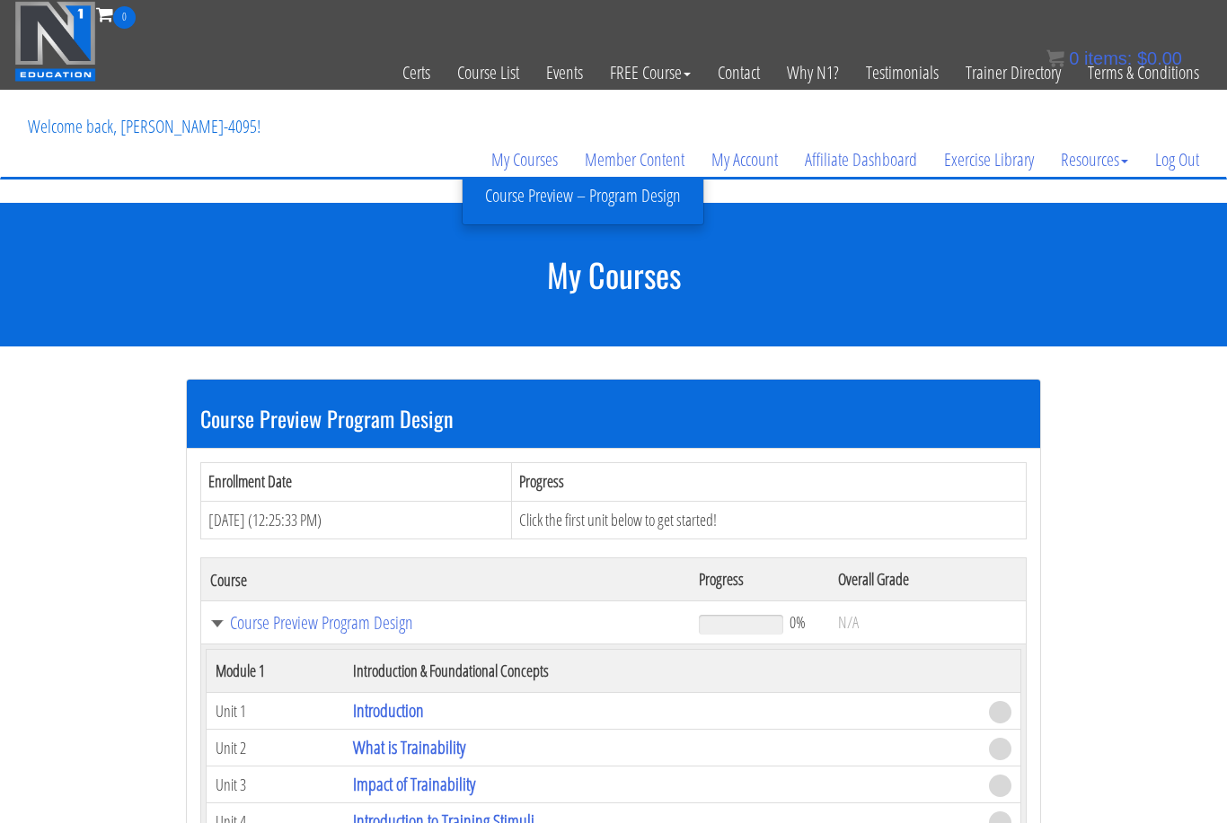
click at [1122, 604] on section "Course Preview Program Design Enrollment Date Progress Oct 07, 2025 (12:25:33 P…" at bounding box center [613, 770] width 1227 height 847
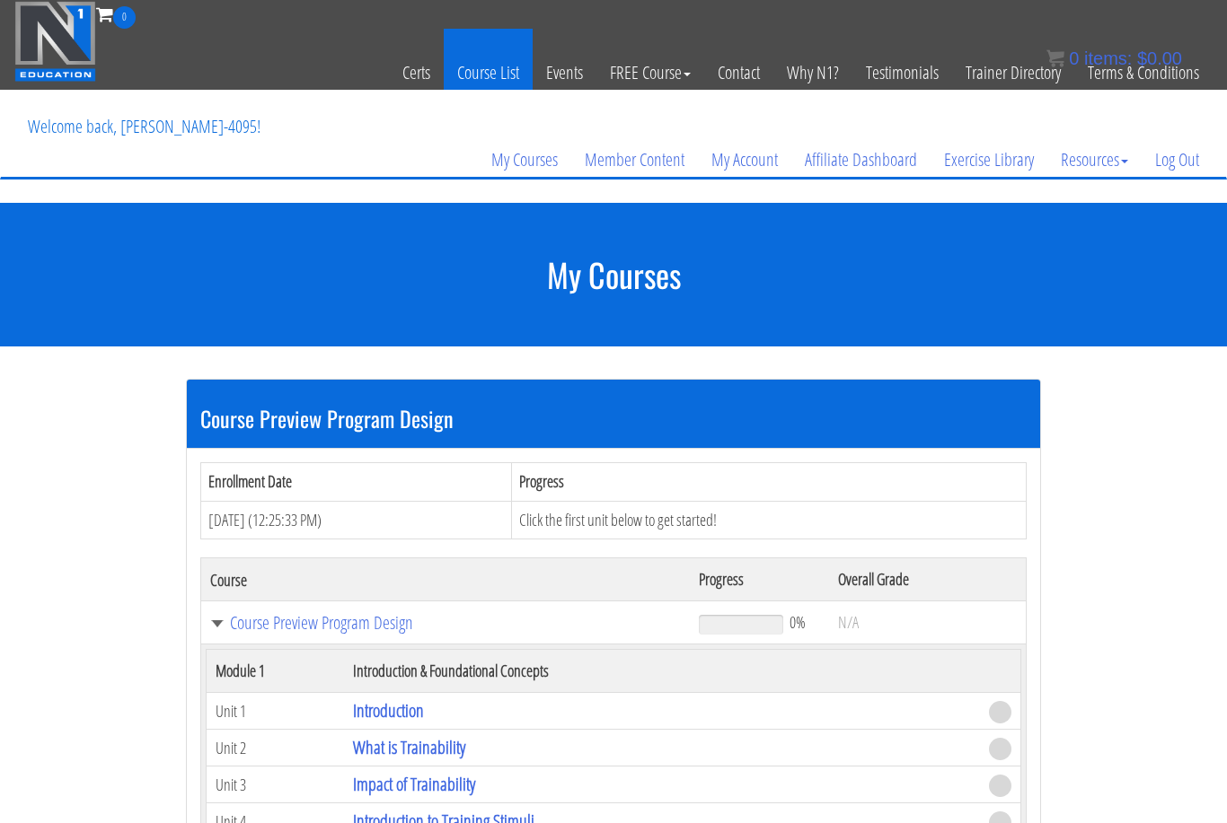
click at [479, 75] on link "Course List" at bounding box center [488, 73] width 89 height 88
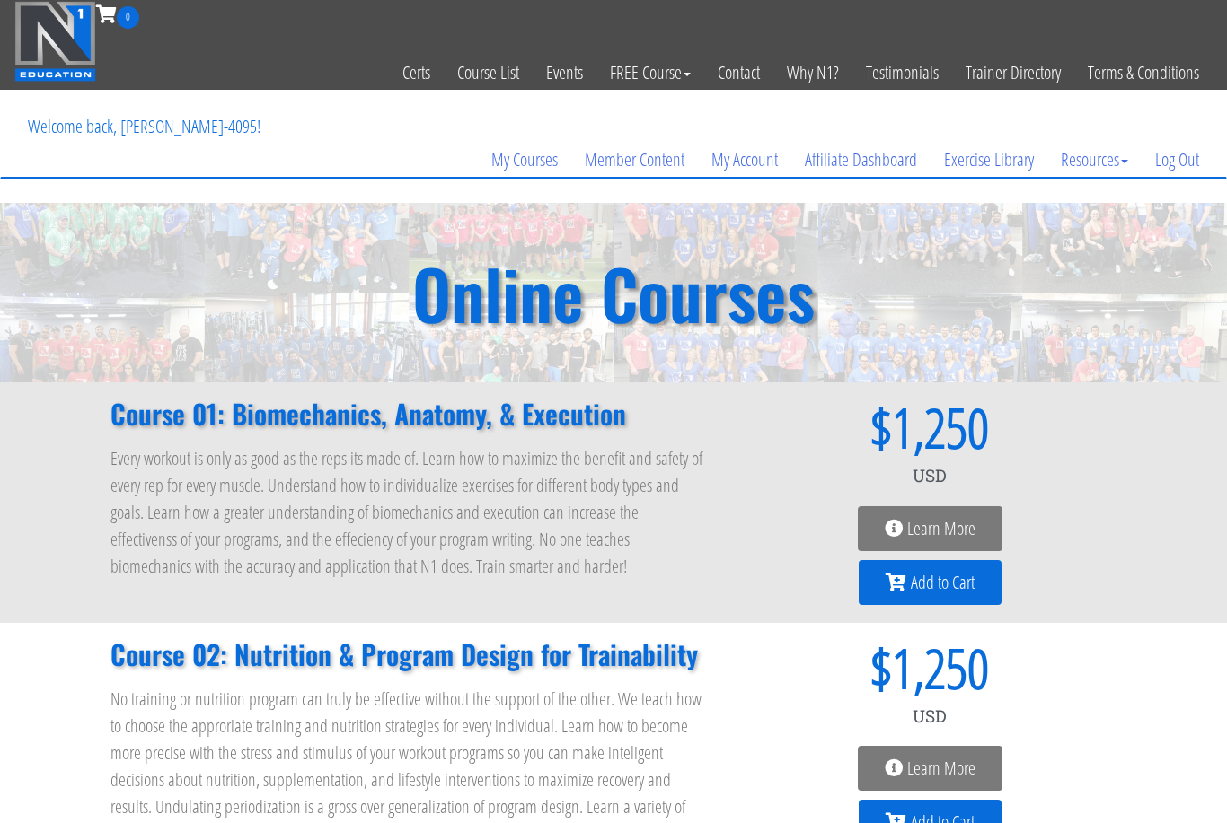
click at [1107, 685] on span at bounding box center [1053, 668] width 128 height 54
click at [1010, 73] on link "Trainer Directory" at bounding box center [1013, 73] width 122 height 88
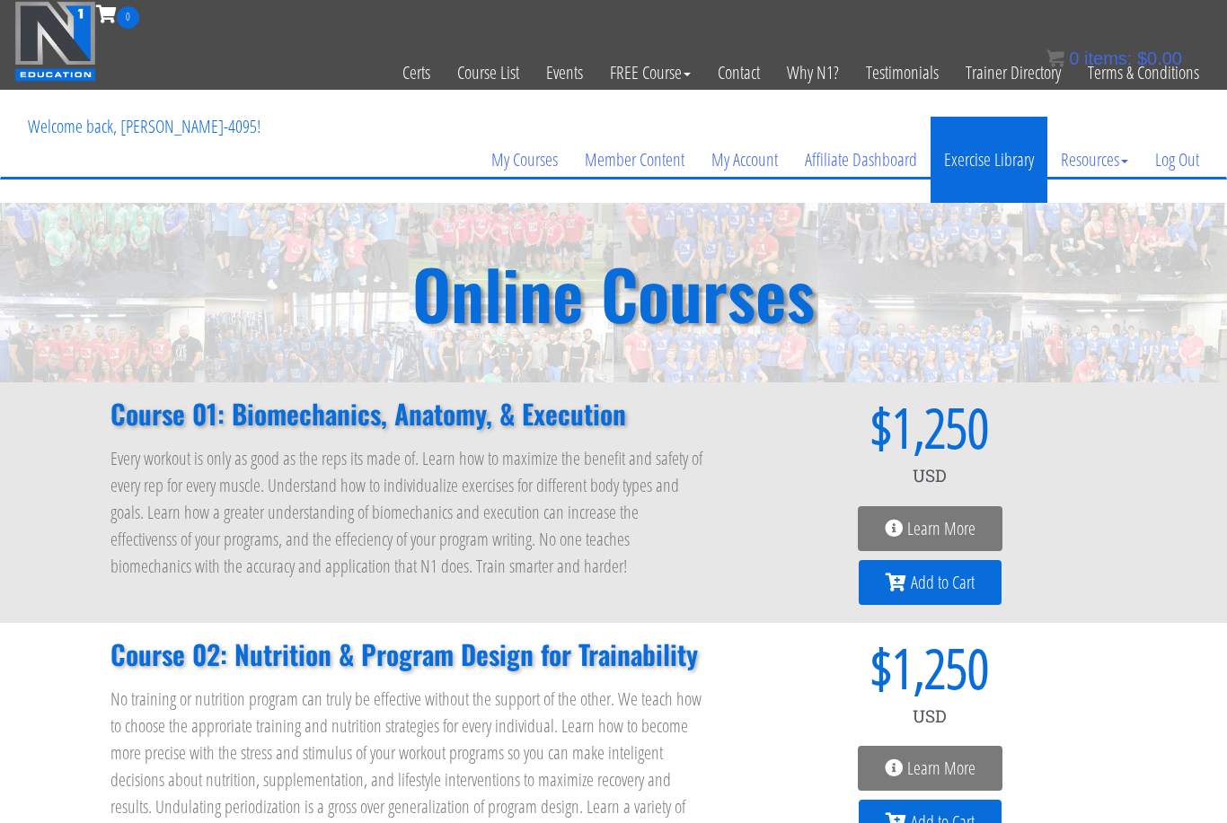
click at [979, 160] on link "Exercise Library" at bounding box center [988, 160] width 117 height 86
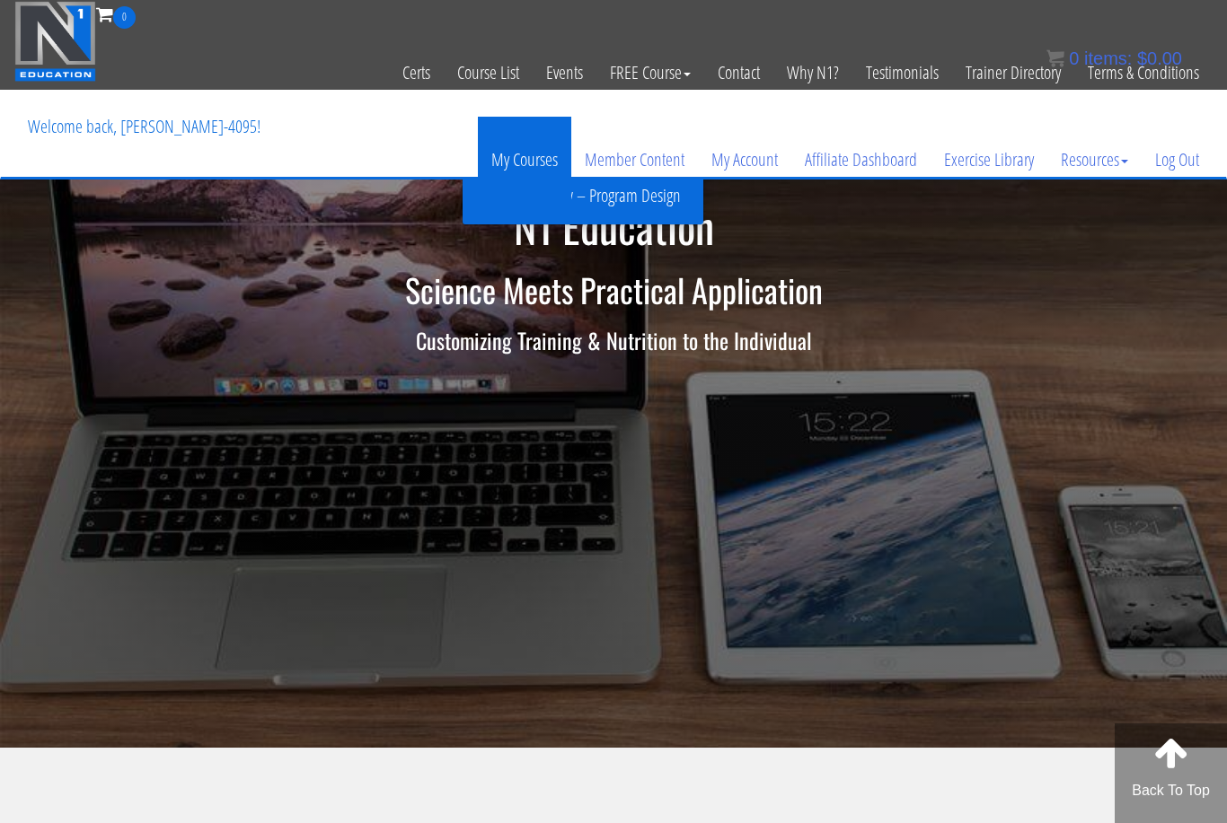
click at [525, 168] on link "My Courses" at bounding box center [524, 160] width 93 height 86
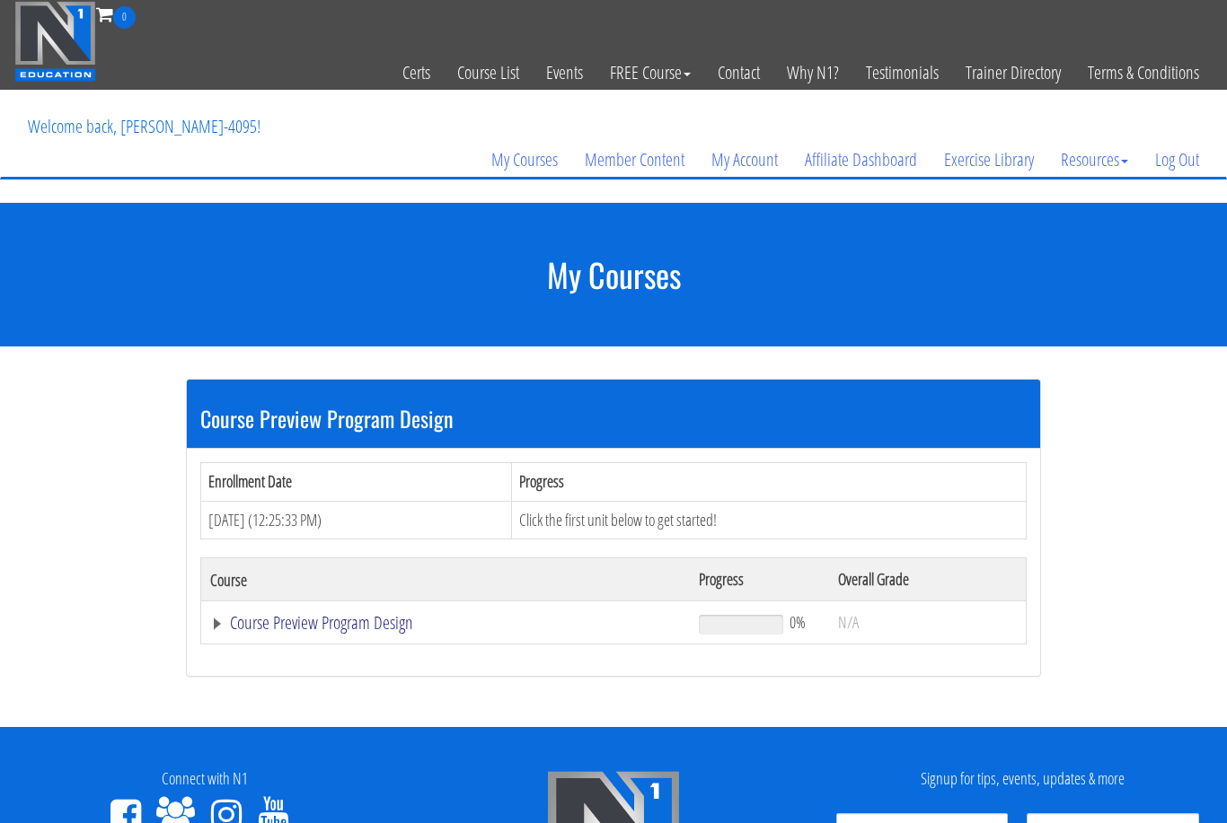
click at [343, 620] on link "Course Preview Program Design" at bounding box center [445, 623] width 471 height 18
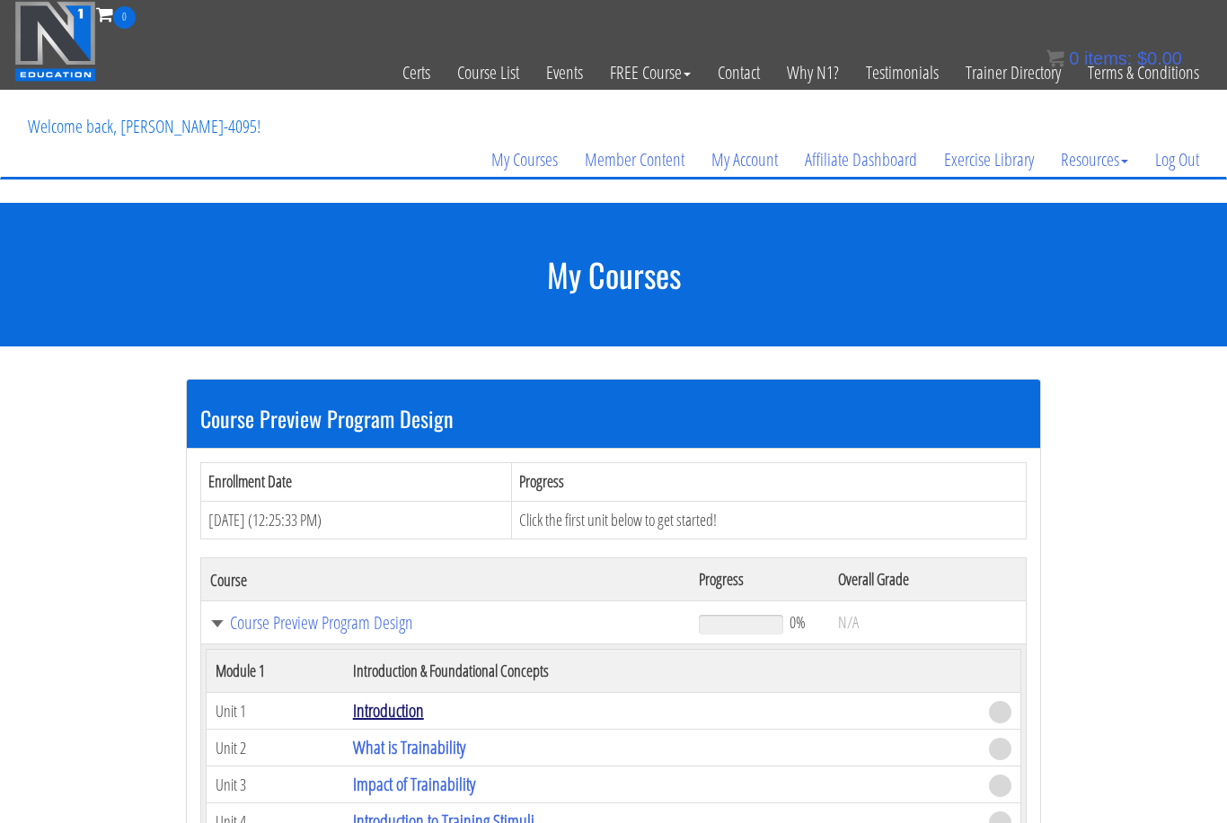
click at [406, 710] on link "Introduction" at bounding box center [388, 711] width 71 height 24
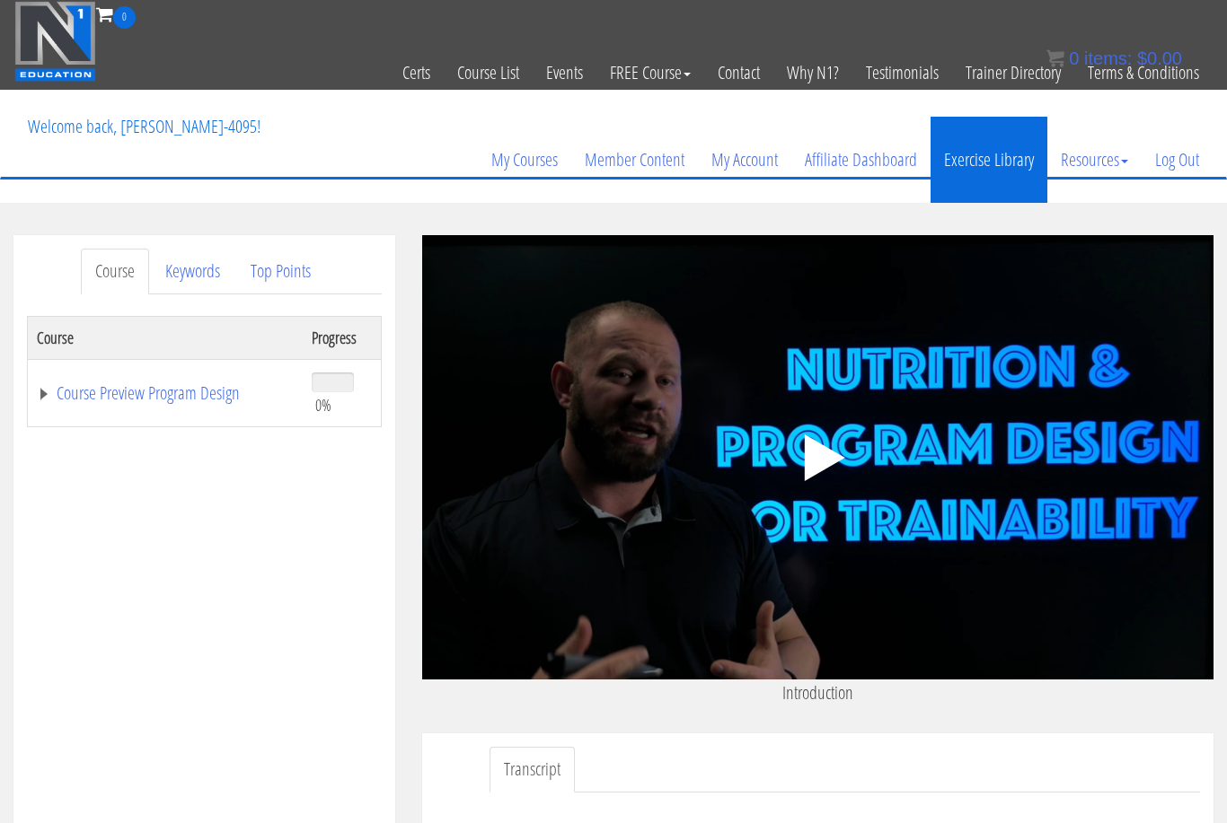
click at [993, 158] on link "Exercise Library" at bounding box center [988, 160] width 117 height 86
